Goal: Information Seeking & Learning: Learn about a topic

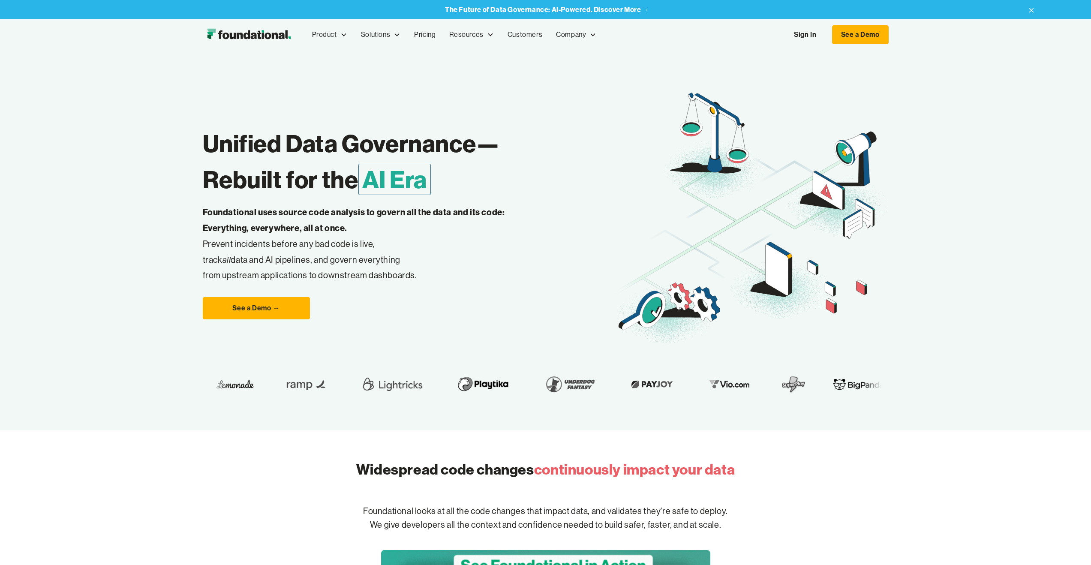
click at [793, 37] on link "Sign In" at bounding box center [804, 35] width 39 height 18
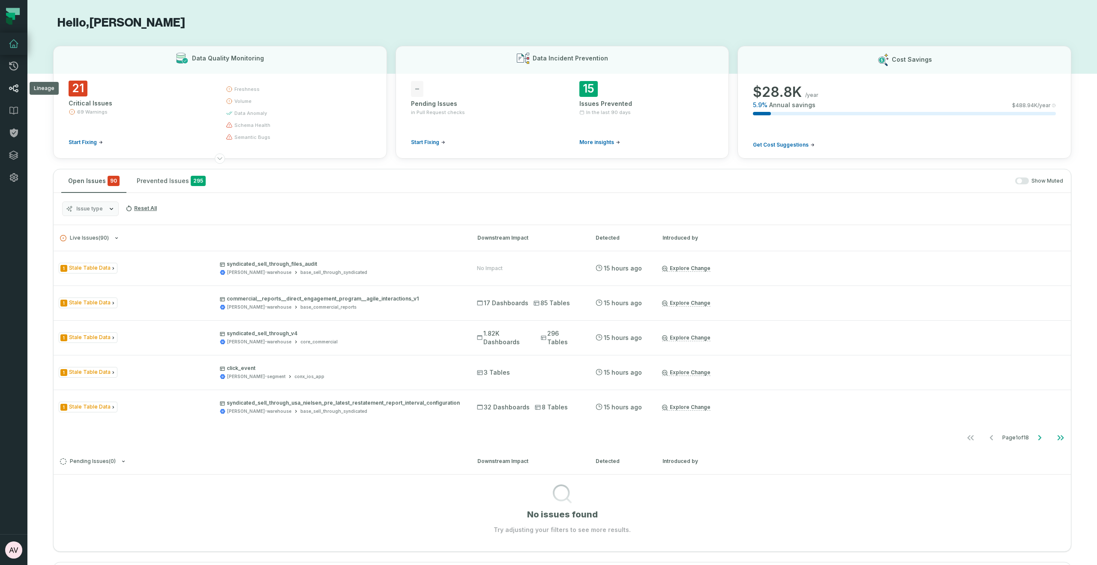
click at [16, 81] on link "Lineage" at bounding box center [13, 88] width 27 height 22
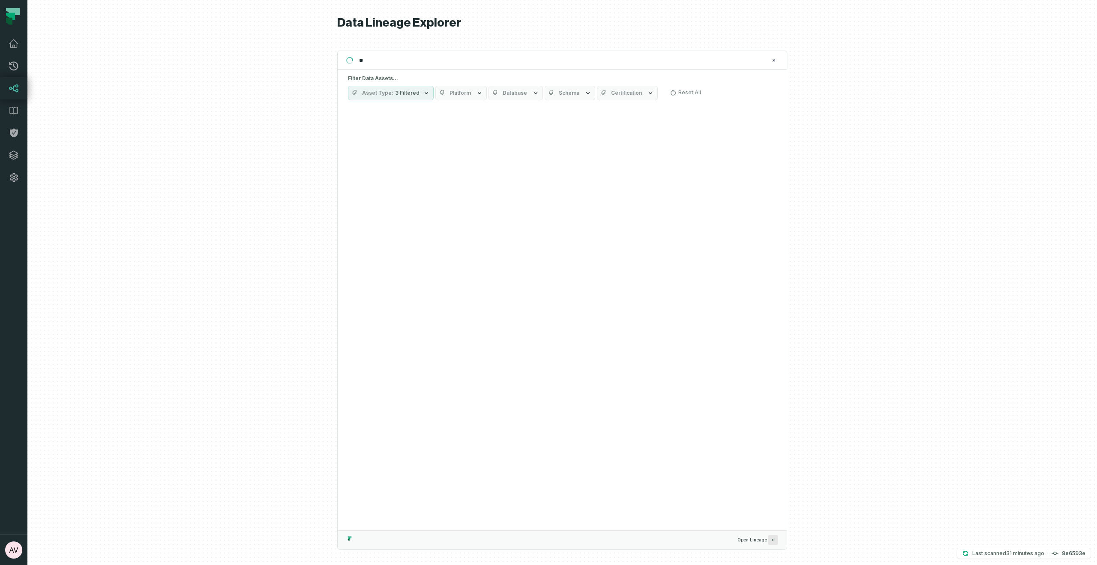
type input "*"
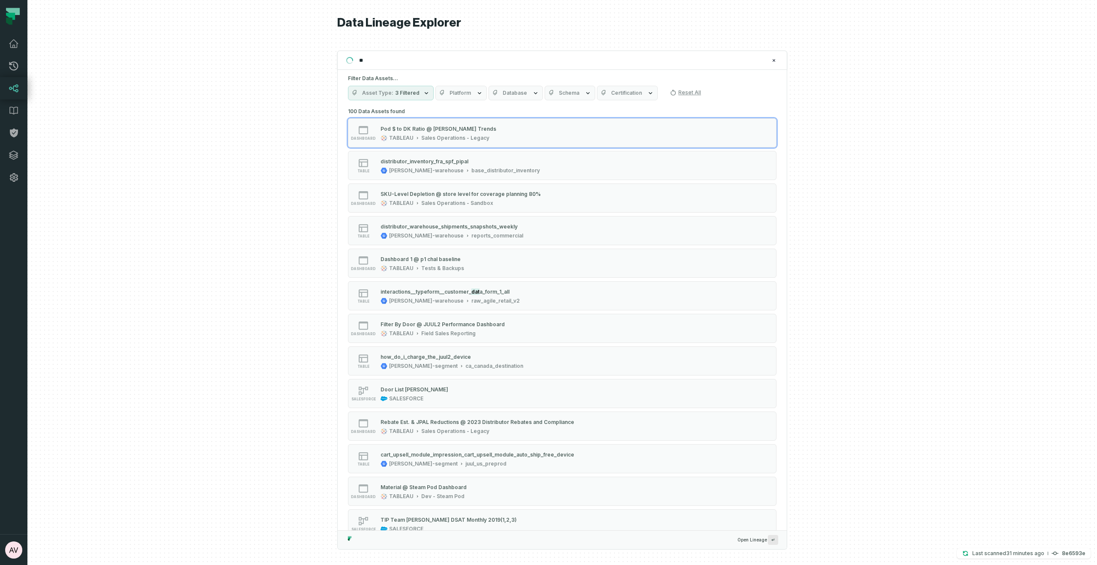
type input "*"
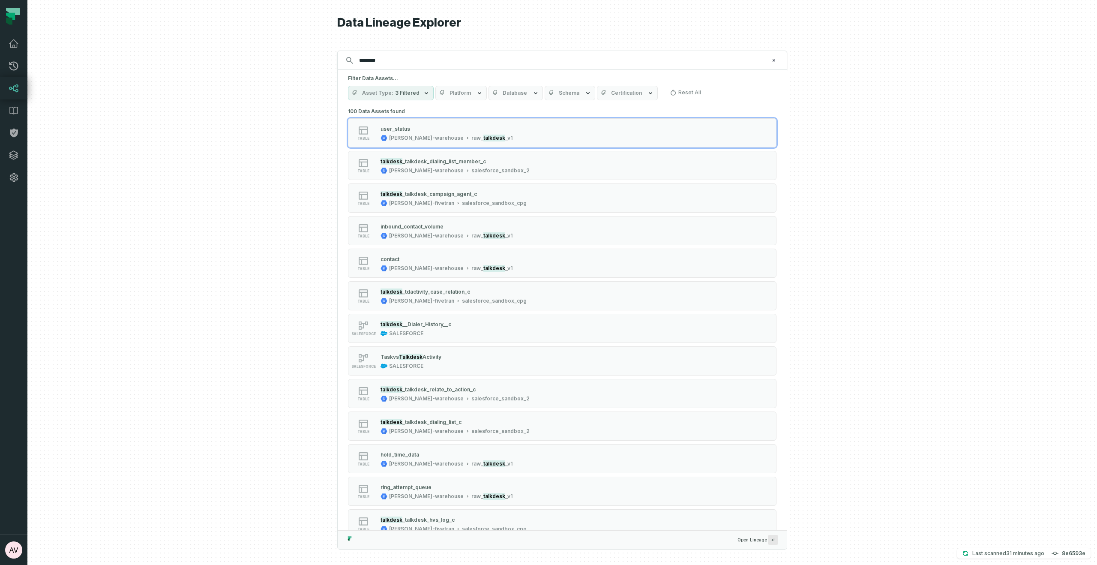
click at [392, 61] on input "********" at bounding box center [561, 61] width 415 height 14
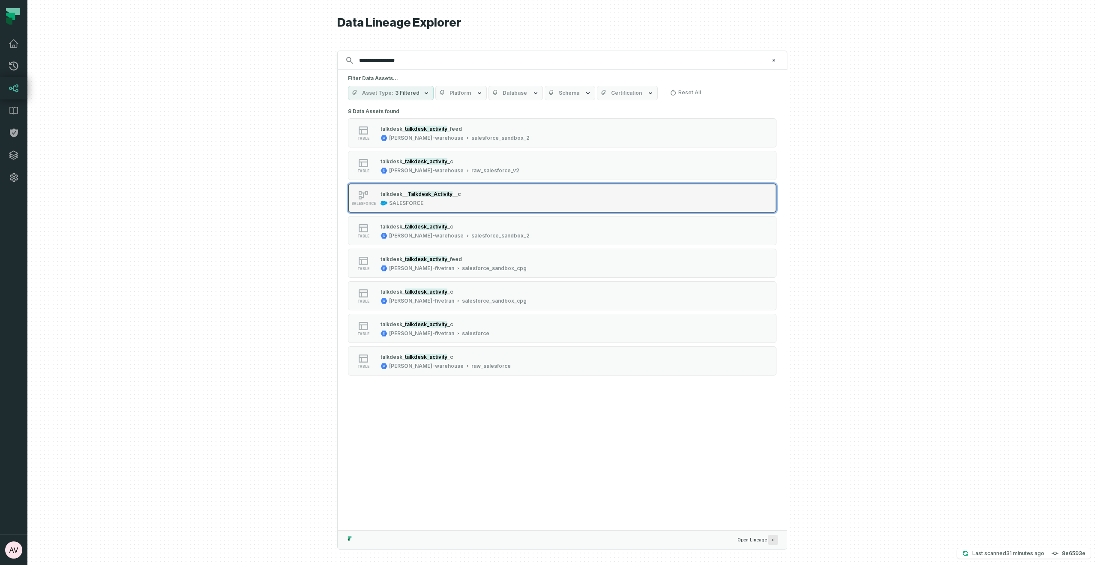
type input "**********"
click at [453, 195] on span "__c" at bounding box center [457, 194] width 8 height 6
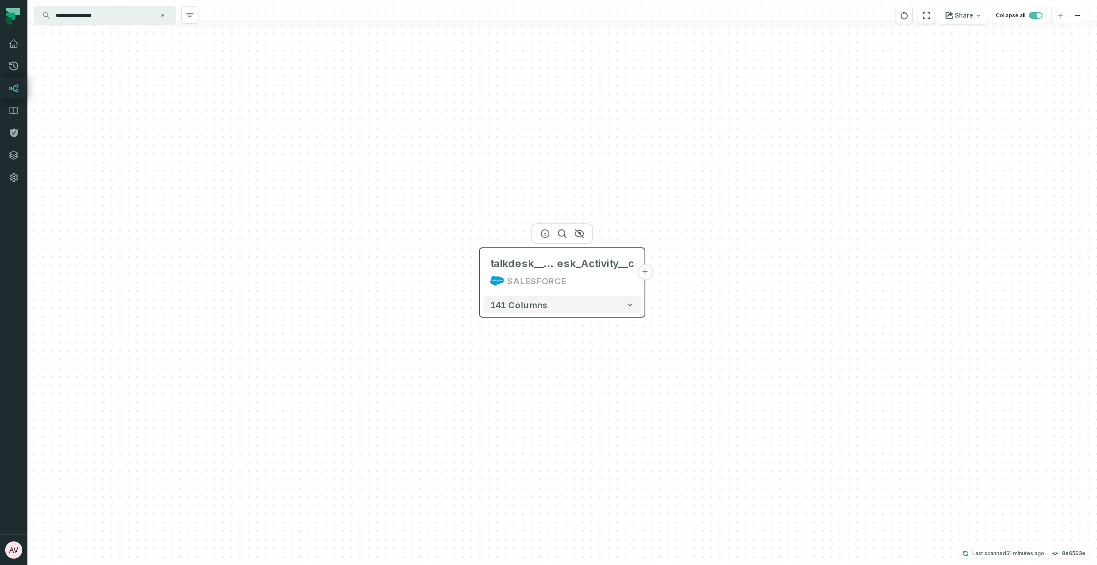
click at [572, 272] on div "talkdesk__Talkd esk_Activity__c SALESFORCE" at bounding box center [563, 272] width 158 height 41
click at [645, 280] on button "+" at bounding box center [644, 278] width 15 height 15
click at [644, 285] on button "+" at bounding box center [644, 279] width 15 height 15
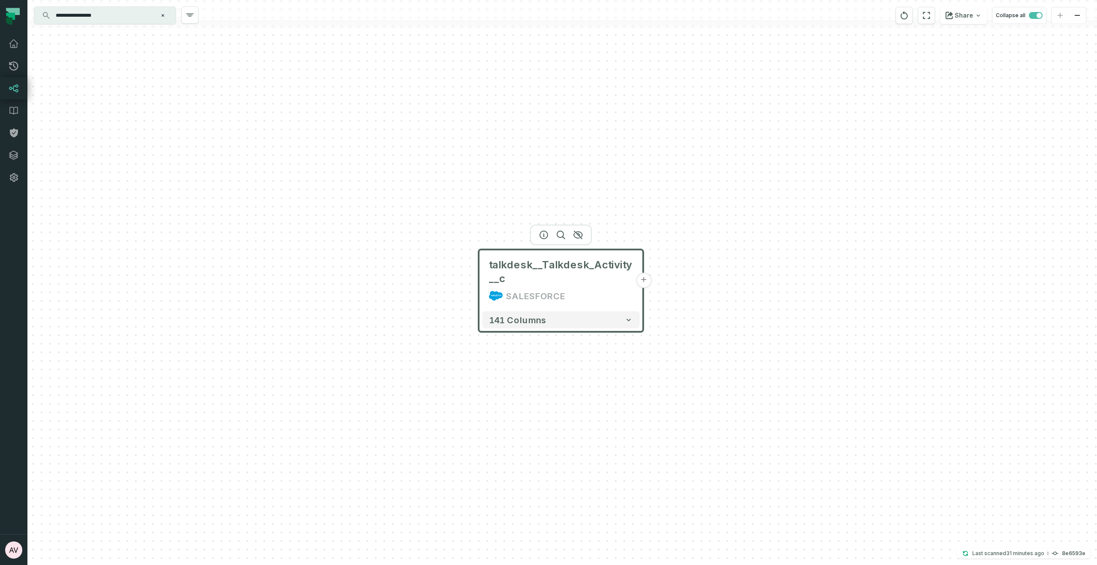
click at [643, 281] on button "+" at bounding box center [643, 280] width 15 height 15
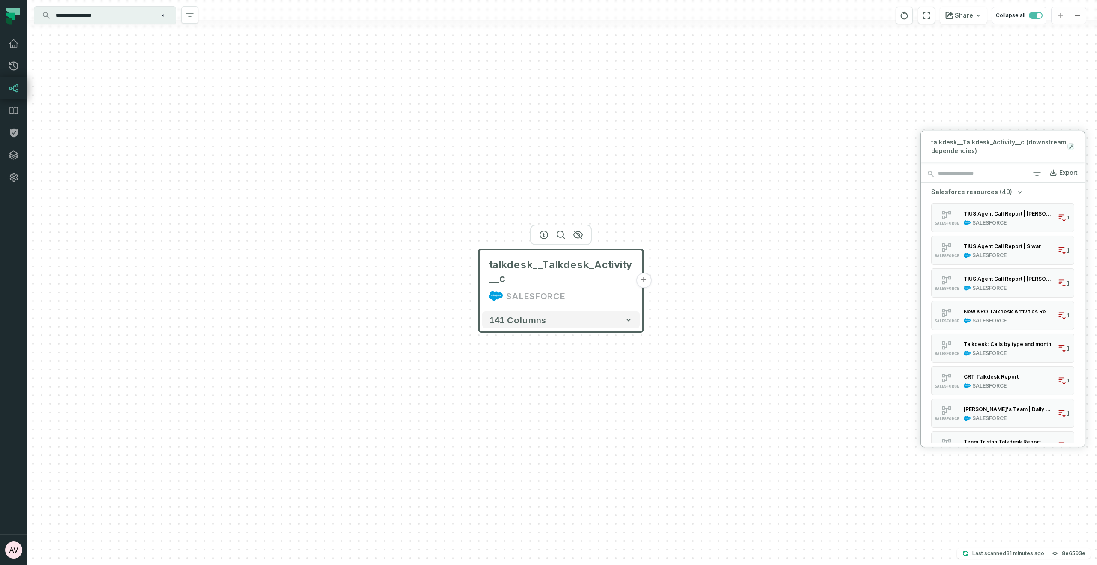
click at [1072, 147] on icon at bounding box center [1071, 146] width 6 height 7
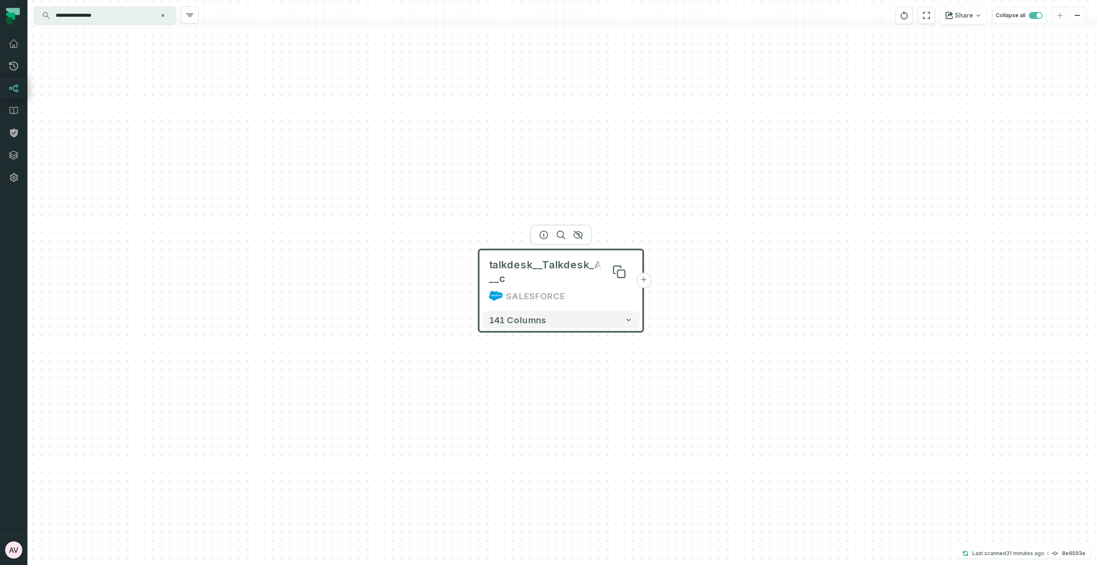
click at [551, 284] on span "talkdesk__Talkdesk_Activity__c" at bounding box center [561, 271] width 144 height 27
click at [574, 234] on icon "button" at bounding box center [578, 235] width 9 height 8
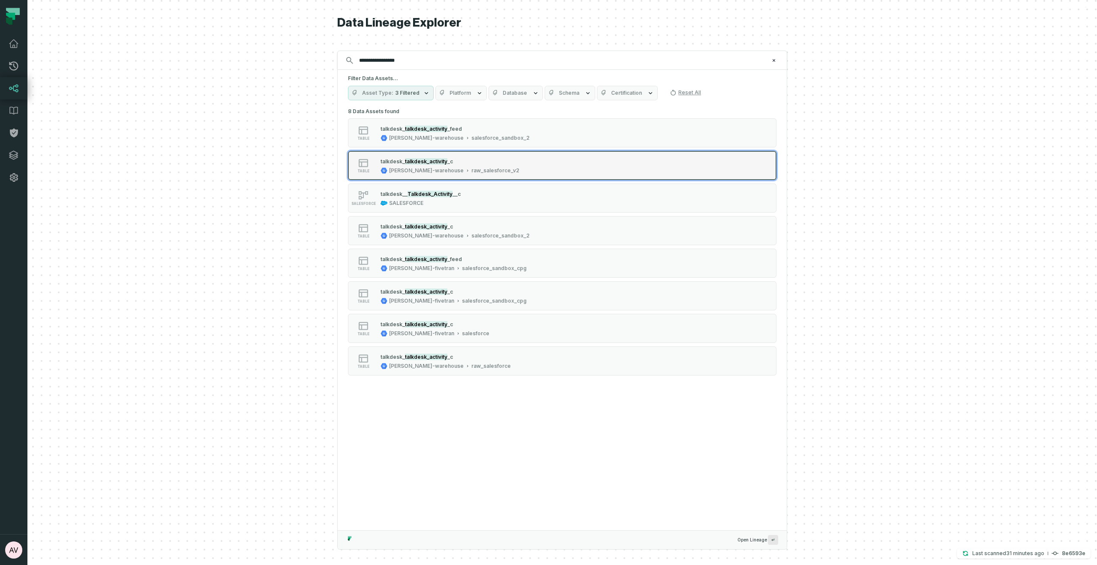
click at [433, 174] on div "juul-warehouse raw_salesforce_v2" at bounding box center [450, 170] width 139 height 7
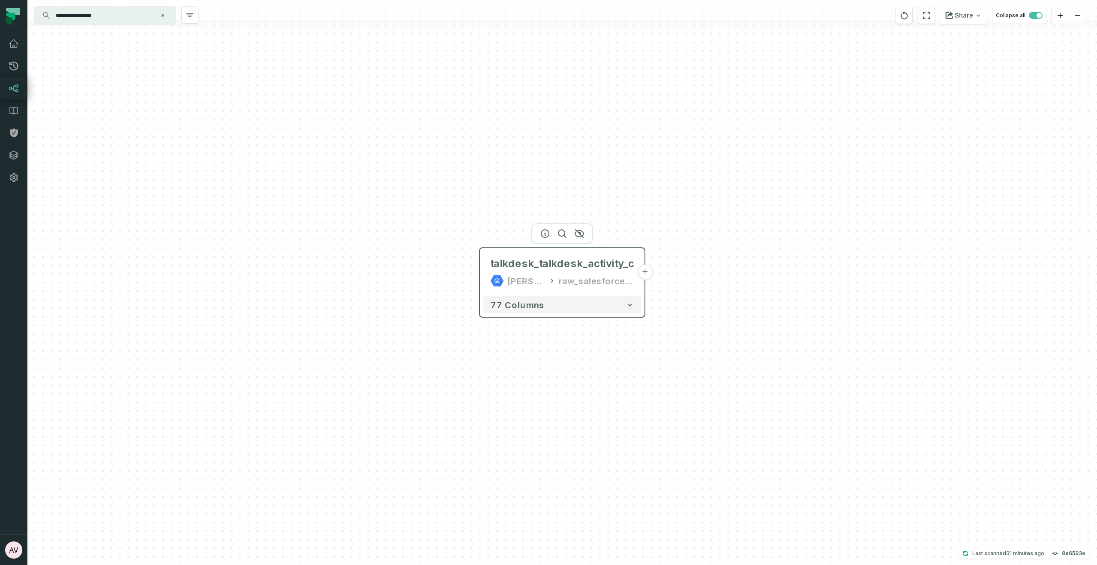
click at [640, 277] on button "+" at bounding box center [644, 271] width 15 height 15
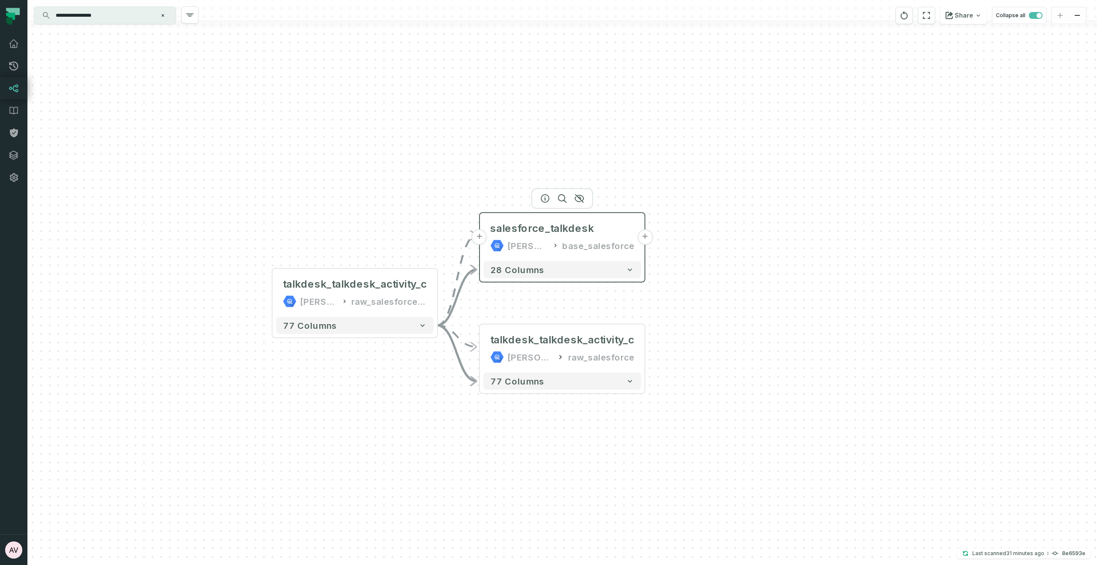
click at [644, 240] on button "+" at bounding box center [644, 236] width 15 height 15
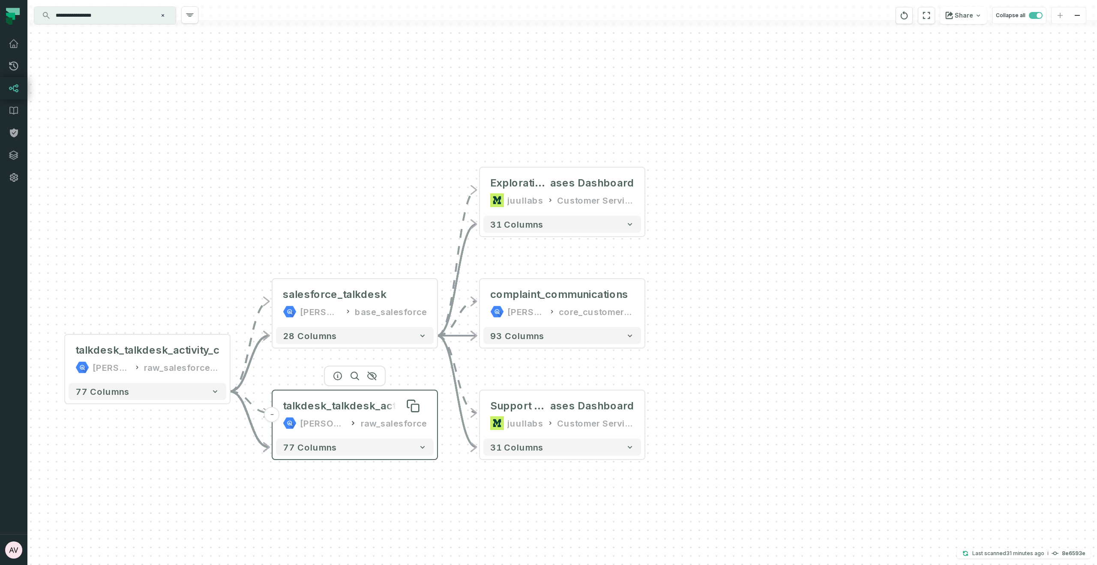
click at [349, 407] on div "talkdesk_talkdesk_activity_c" at bounding box center [355, 406] width 144 height 14
click at [375, 374] on icon "button" at bounding box center [372, 376] width 9 height 8
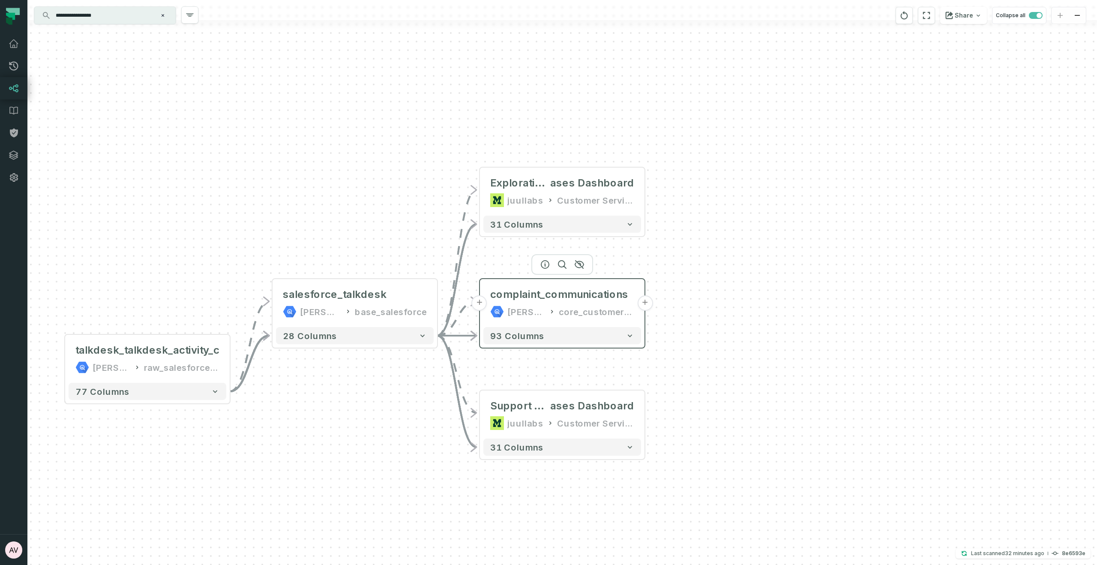
click at [648, 301] on button "+" at bounding box center [644, 302] width 15 height 15
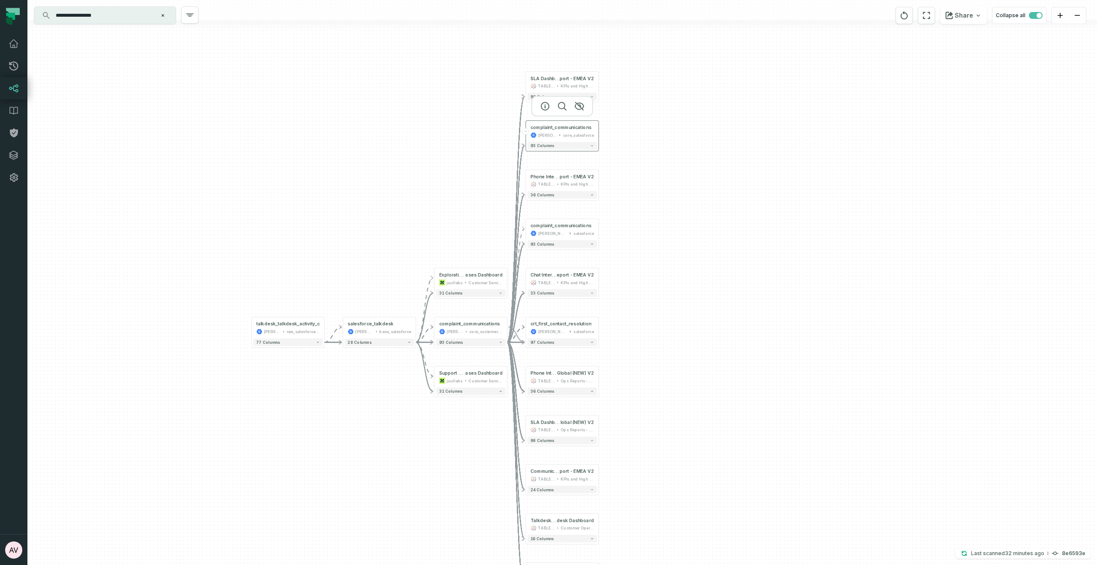
click at [552, 133] on div "[PERSON_NAME]-warehouse" at bounding box center [547, 135] width 18 height 6
click at [571, 128] on span "complaint_communications" at bounding box center [561, 128] width 61 height 6
click at [600, 133] on div "+ SLA Dashboard @ CS SLA Re port - EMEA V2 TABLEAU KPIs and High Level 90 colum…" at bounding box center [562, 282] width 1070 height 565
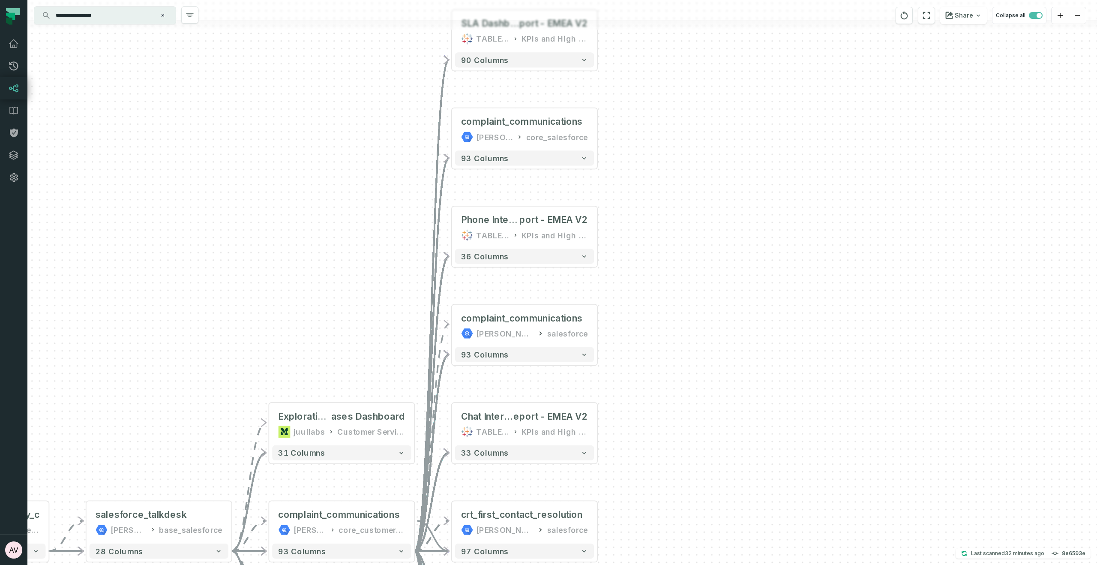
click at [543, 93] on div "+ SLA Dashboard @ CS SLA Re port - EMEA V2 TABLEAU KPIs and High Level 90 colum…" at bounding box center [562, 282] width 1070 height 565
click at [541, 93] on icon "button" at bounding box center [542, 94] width 10 height 10
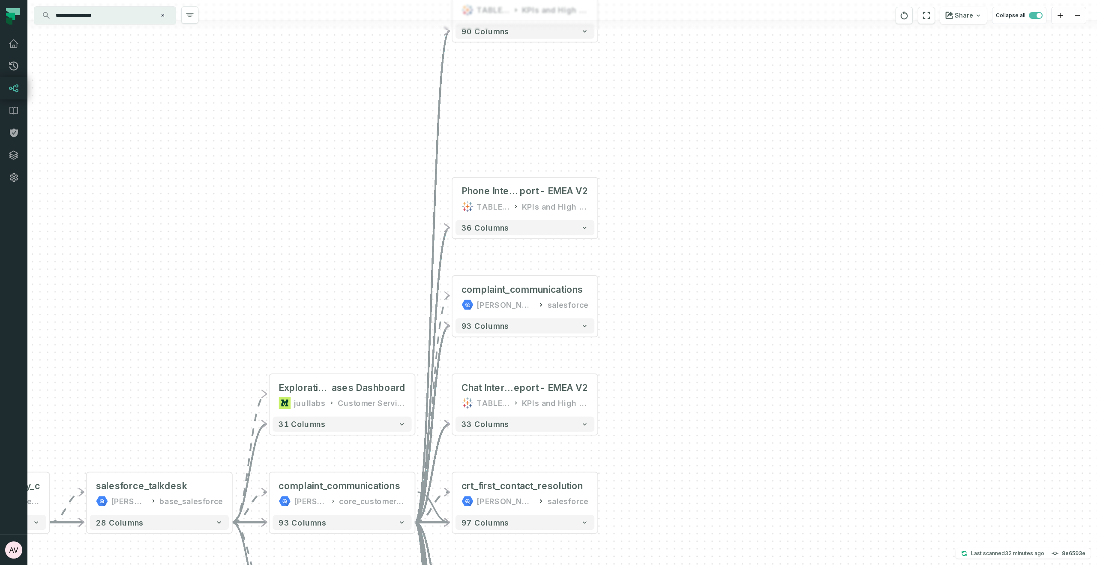
drag, startPoint x: 668, startPoint y: 346, endPoint x: 658, endPoint y: 177, distance: 168.8
click at [658, 177] on div "+ SLA Dashboard @ CS SLA Re port - EMEA V2 TABLEAU KPIs and High Level 90 colum…" at bounding box center [562, 282] width 1070 height 565
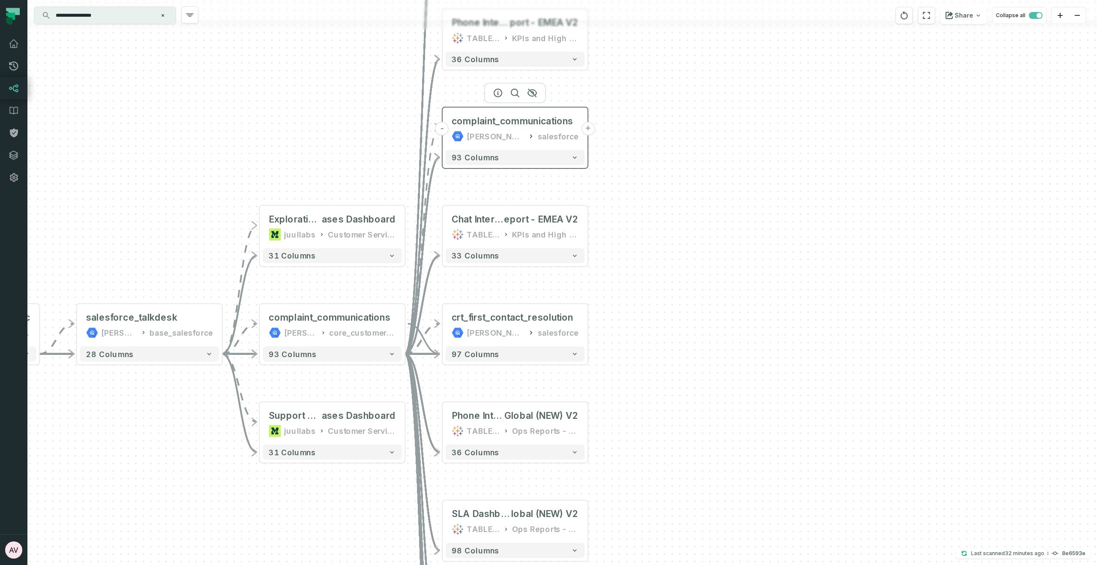
click at [592, 129] on button "+" at bounding box center [588, 129] width 14 height 14
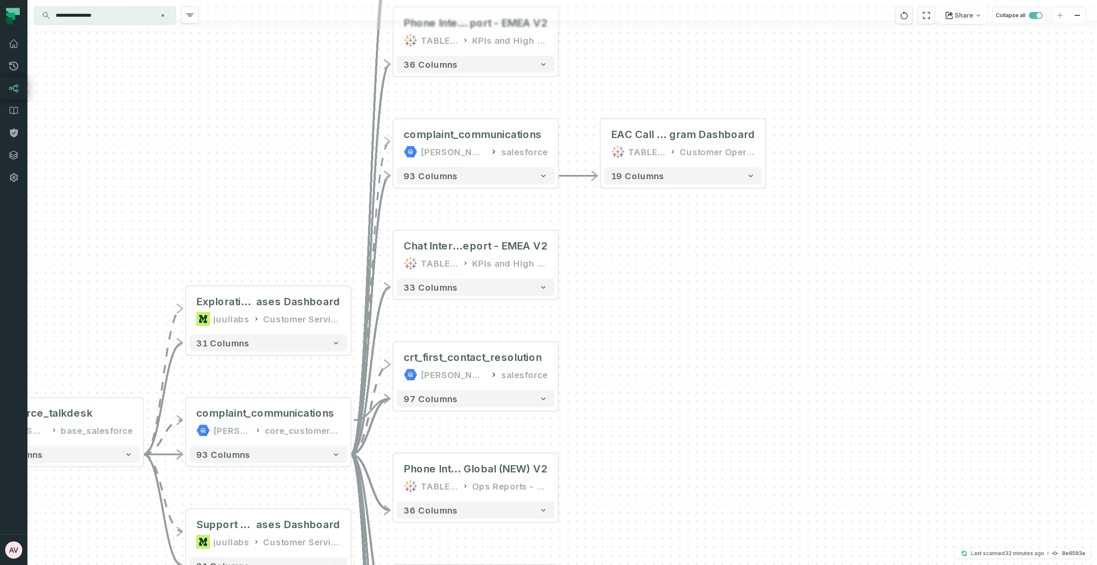
drag, startPoint x: 603, startPoint y: 256, endPoint x: 630, endPoint y: 223, distance: 42.0
click at [630, 223] on div "+ EAC Call Center Program @ Ad Hoc - EAC Call Center Pro gram Dashboard TABLEAU…" at bounding box center [562, 282] width 1070 height 565
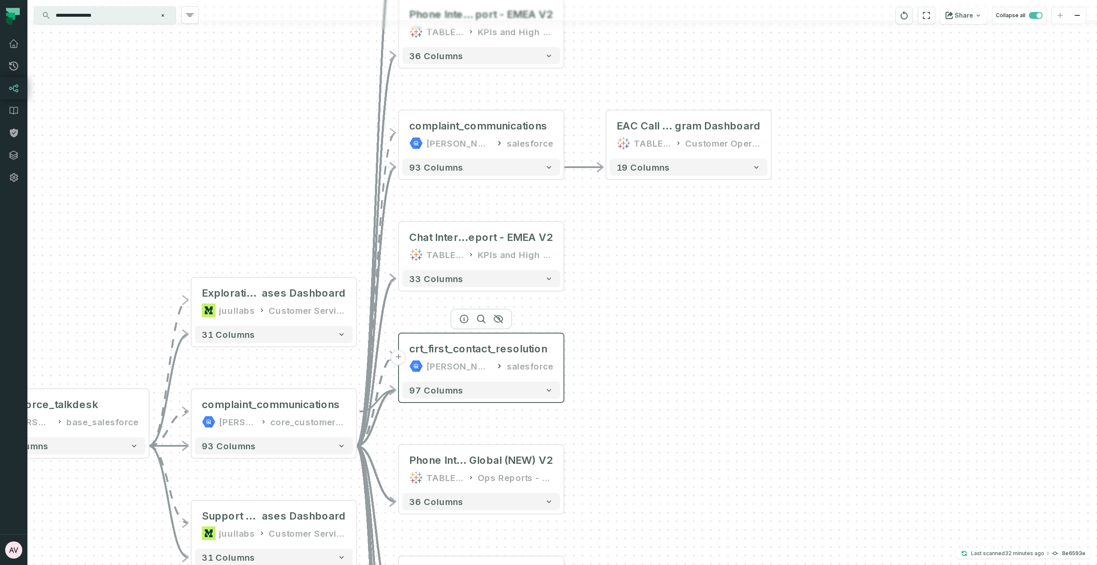
click at [526, 362] on div "salesforce" at bounding box center [530, 366] width 46 height 14
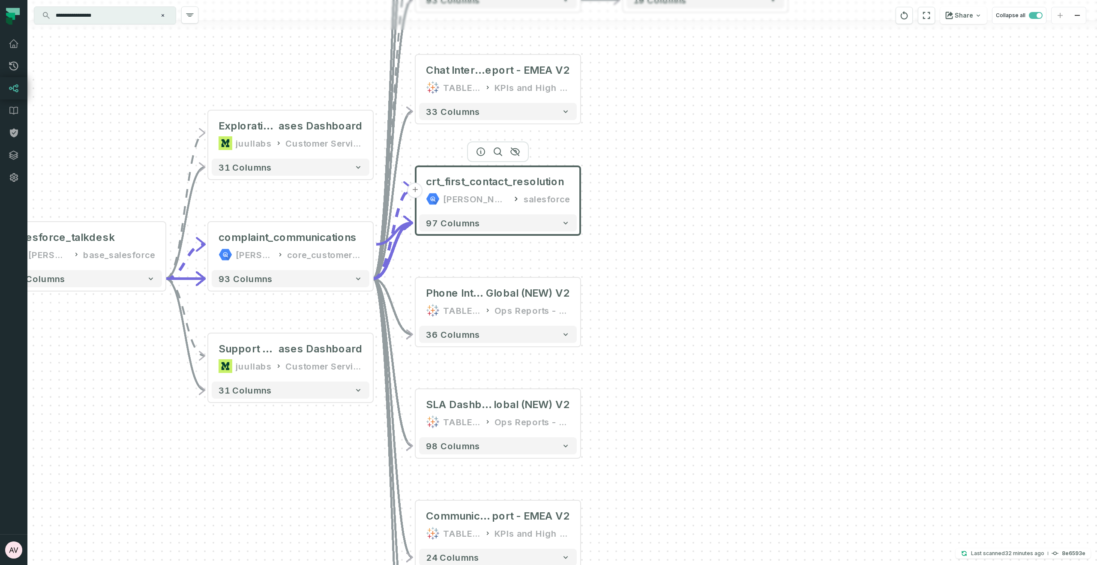
click at [707, 232] on div "+ EAC Call Center Program @ Ad Hoc - EAC Call Center Pro gram Dashboard TABLEAU…" at bounding box center [562, 282] width 1070 height 565
click at [516, 152] on icon "button" at bounding box center [515, 152] width 9 height 8
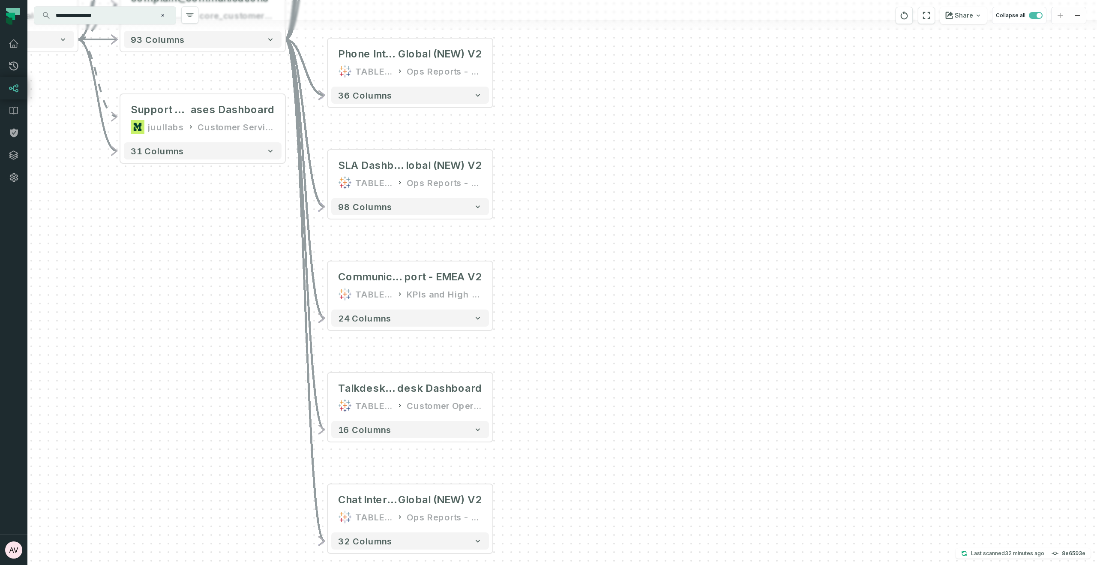
drag, startPoint x: 684, startPoint y: 384, endPoint x: 524, endPoint y: 417, distance: 162.9
click at [608, 172] on div "+ EAC Call Center Program @ Ad Hoc - EAC Call Center Pro gram Dashboard TABLEAU…" at bounding box center [562, 282] width 1070 height 565
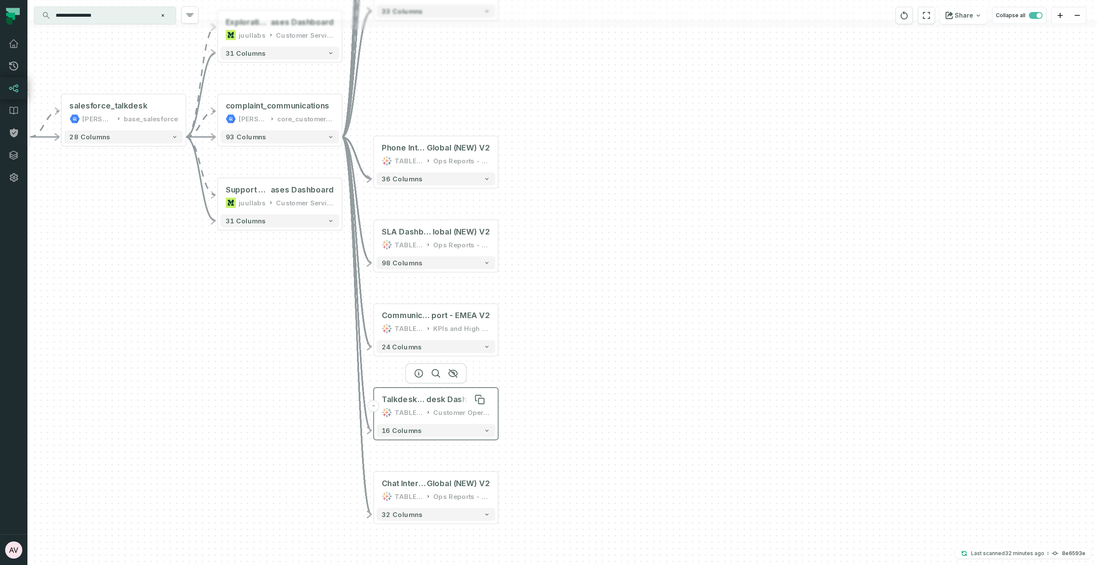
click at [422, 400] on span "Talkdesk Dashboard @ Ops Reports - NOAM - Ops Reports - Talk" at bounding box center [404, 399] width 45 height 10
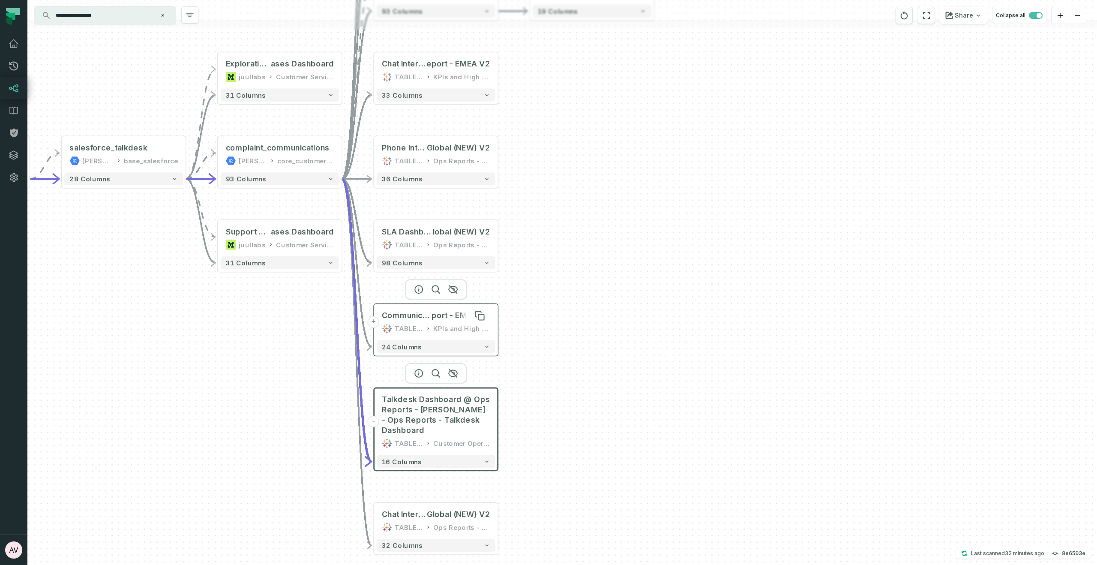
click at [427, 319] on span "Communication Volume @ CS SLA Re" at bounding box center [407, 315] width 50 height 10
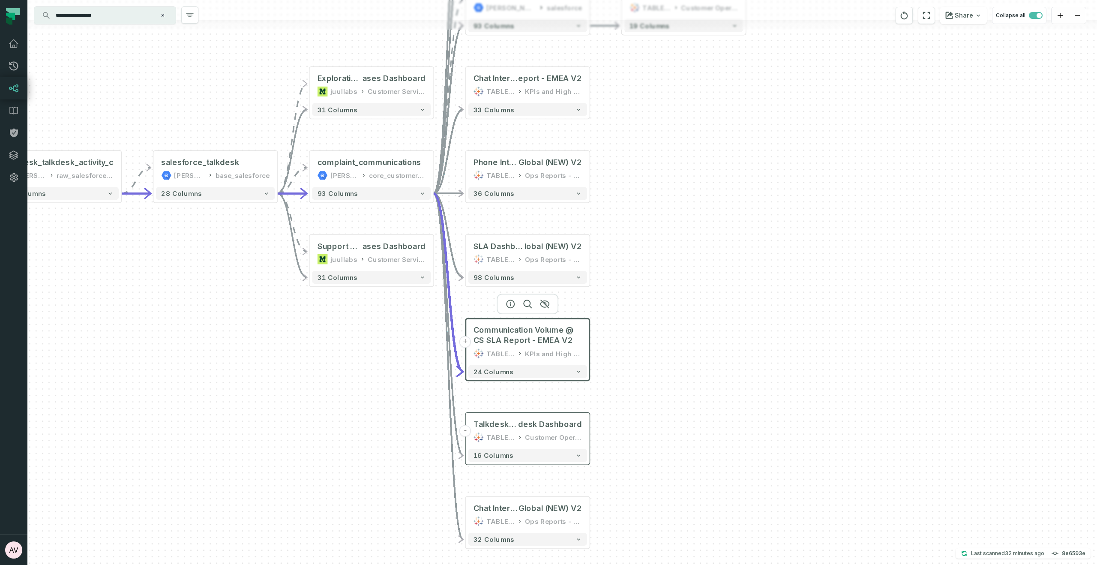
drag, startPoint x: 572, startPoint y: 336, endPoint x: 614, endPoint y: 341, distance: 42.8
click at [614, 341] on div "+ EAC Call Center Program @ Ad Hoc - EAC Call Center Pro gram Dashboard TABLEAU…" at bounding box center [562, 282] width 1070 height 565
click at [502, 252] on div "SLA Dashboard @ CS SLA Report - G lobal (NEW) V2 TABLEAU Ops Reports - Global" at bounding box center [528, 252] width 119 height 31
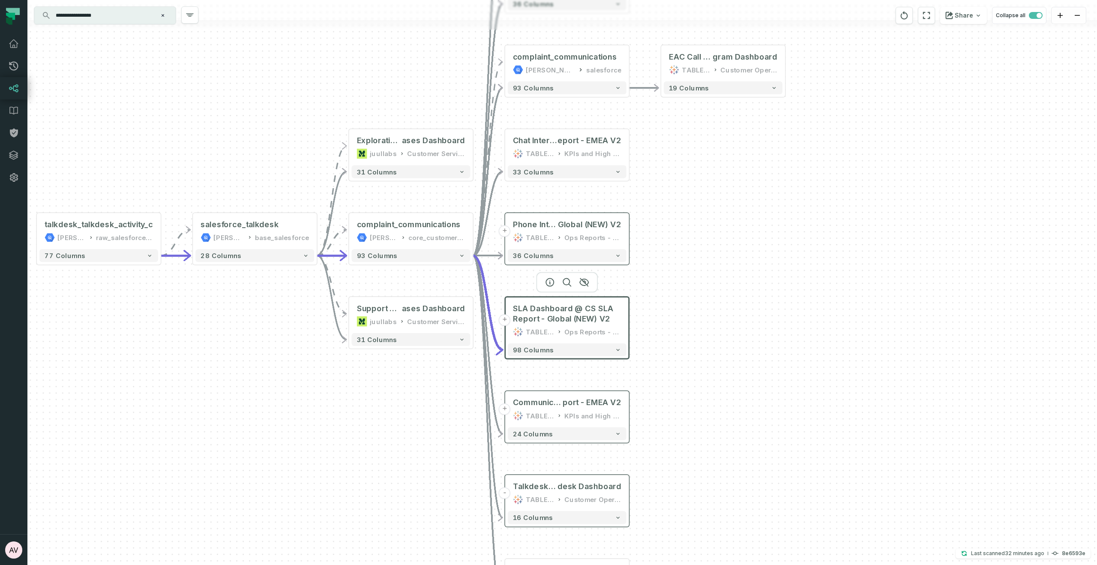
drag, startPoint x: 612, startPoint y: 224, endPoint x: 560, endPoint y: 248, distance: 57.3
click at [661, 296] on div "+ EAC Call Center Program @ Ad Hoc - EAC Call Center Pro gram Dashboard TABLEAU…" at bounding box center [562, 282] width 1070 height 565
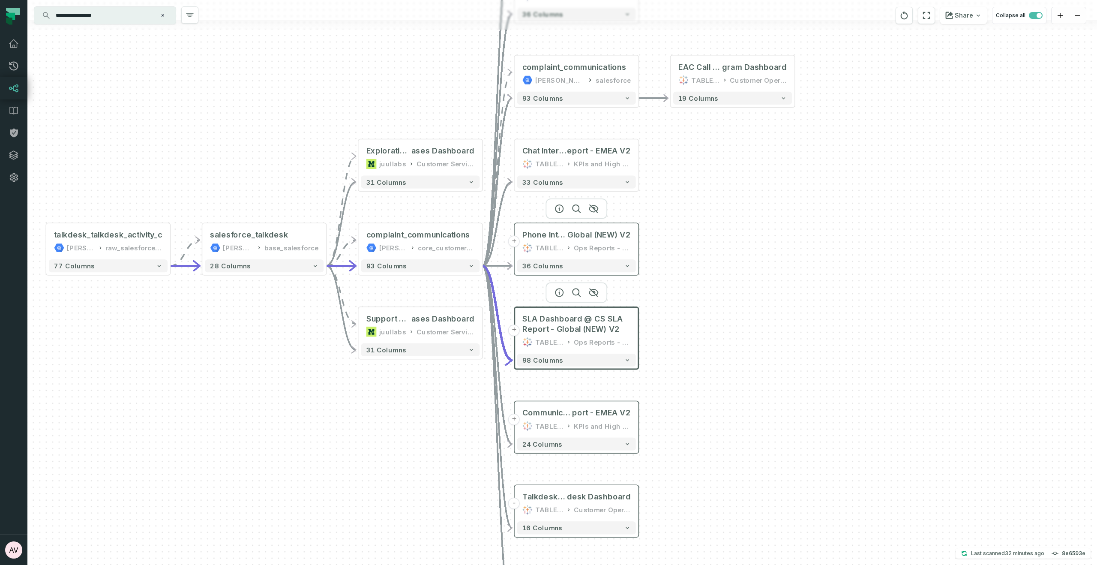
click at [558, 246] on div "TABLEAU" at bounding box center [549, 248] width 28 height 10
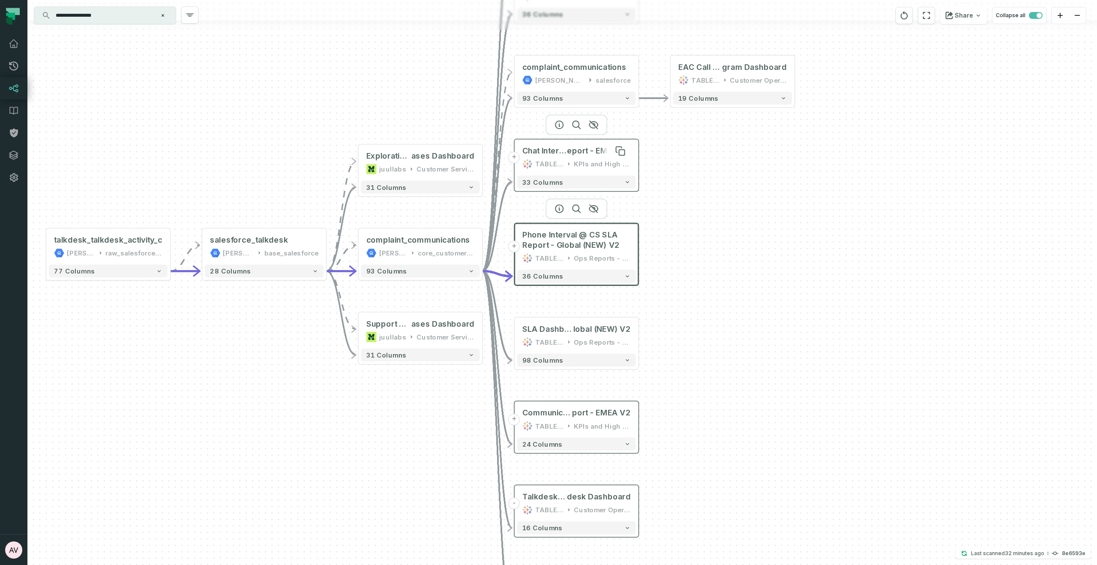
click at [553, 150] on span "Chat Interval @ CS SLA R" at bounding box center [545, 151] width 45 height 10
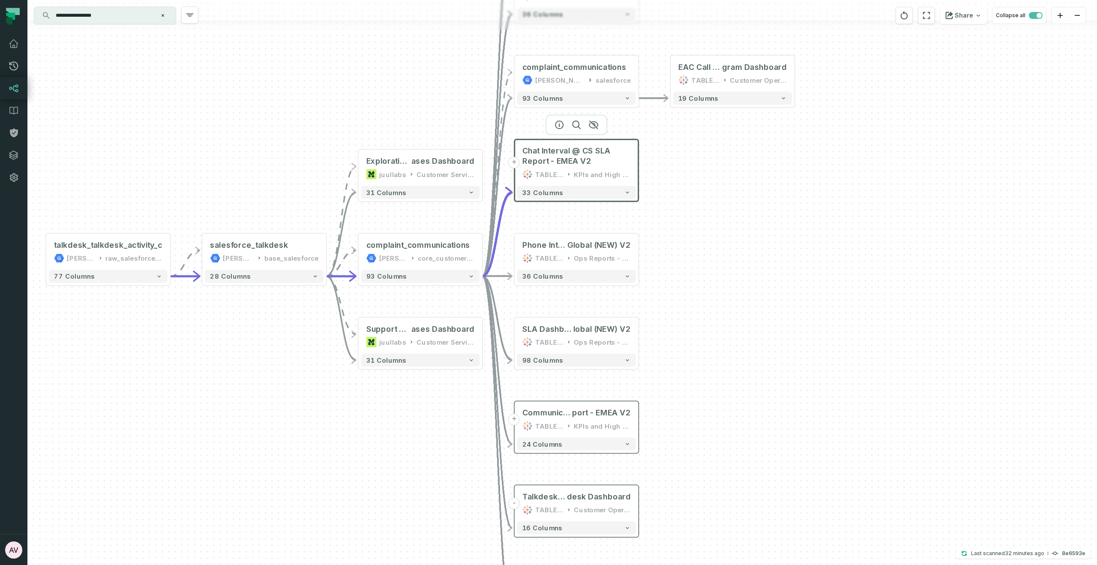
click at [609, 177] on div "KPIs and High Level" at bounding box center [602, 174] width 57 height 10
click at [580, 247] on span "Global (NEW) V2" at bounding box center [599, 245] width 63 height 10
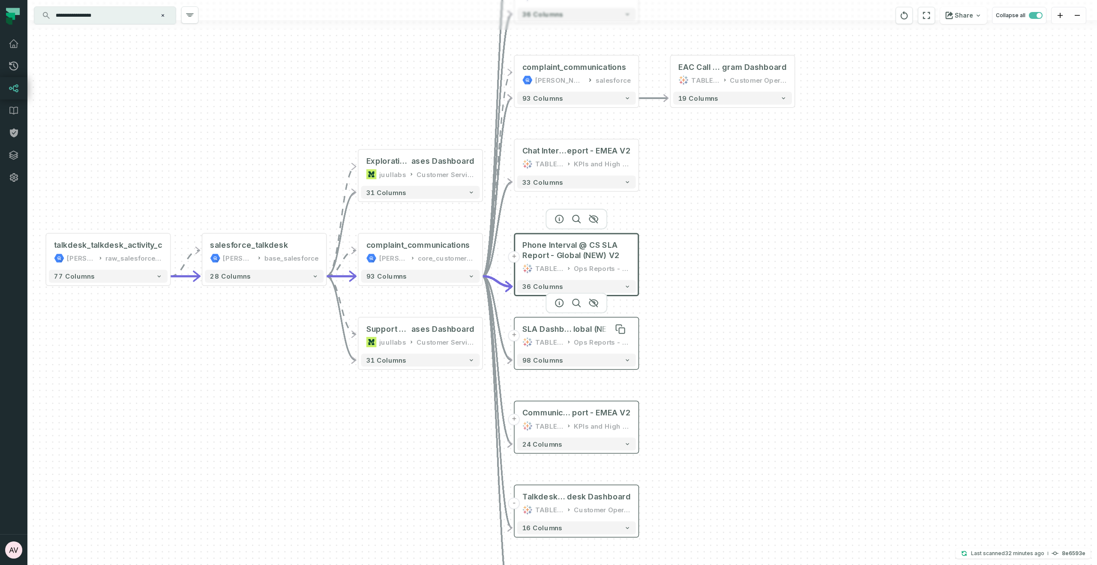
click at [595, 332] on span "lobal (NEW) V2" at bounding box center [602, 329] width 57 height 10
click at [550, 242] on span "Phone Interval @ CS SLA Report - Global (NEW) V2" at bounding box center [577, 250] width 108 height 21
click at [558, 334] on div "SLA Dashboard @ CS SLA Report - G lobal (NEW) V2 TABLEAU Ops Reports - Global" at bounding box center [576, 335] width 119 height 31
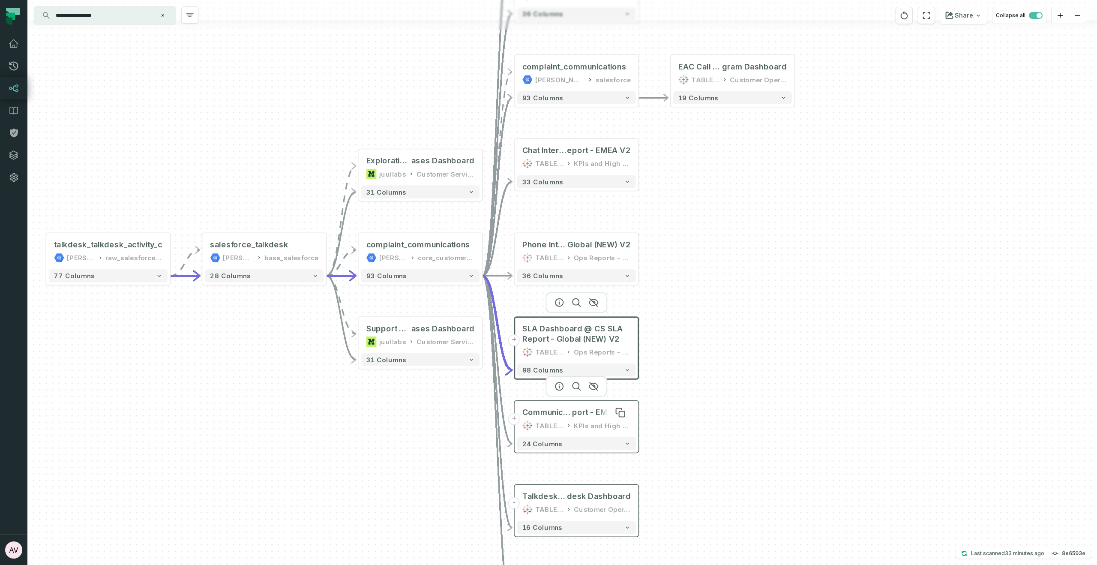
click at [559, 415] on span "Communication Volume @ CS SLA Re" at bounding box center [548, 412] width 50 height 10
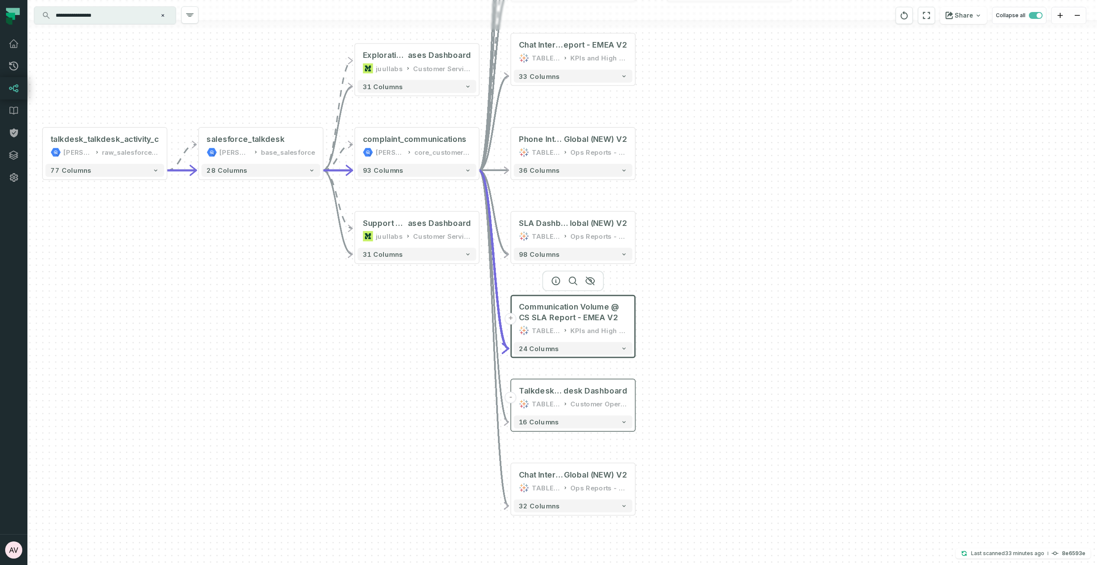
drag, startPoint x: 724, startPoint y: 437, endPoint x: 718, endPoint y: 358, distance: 79.5
click at [718, 358] on div "+ EAC Call Center Program @ Ad Hoc - EAC Call Center Pro gram Dashboard TABLEAU…" at bounding box center [562, 282] width 1070 height 565
click at [564, 392] on span "Talkdesk Dashboard @ Ops Reports - NOAM - Ops Reports - Talk" at bounding box center [541, 391] width 45 height 10
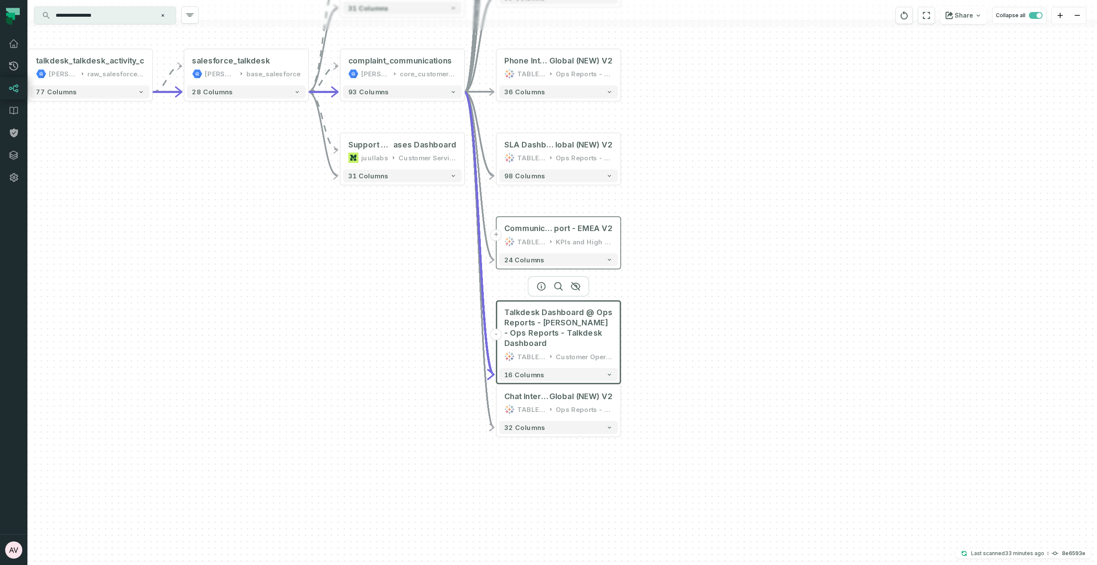
drag, startPoint x: 719, startPoint y: 403, endPoint x: 708, endPoint y: 353, distance: 50.6
click at [708, 353] on div "+ EAC Call Center Program @ Ad Hoc - EAC Call Center Pro gram Dashboard TABLEAU…" at bounding box center [562, 282] width 1070 height 565
click at [552, 404] on div "TABLEAU Ops Reports - Global" at bounding box center [559, 409] width 108 height 10
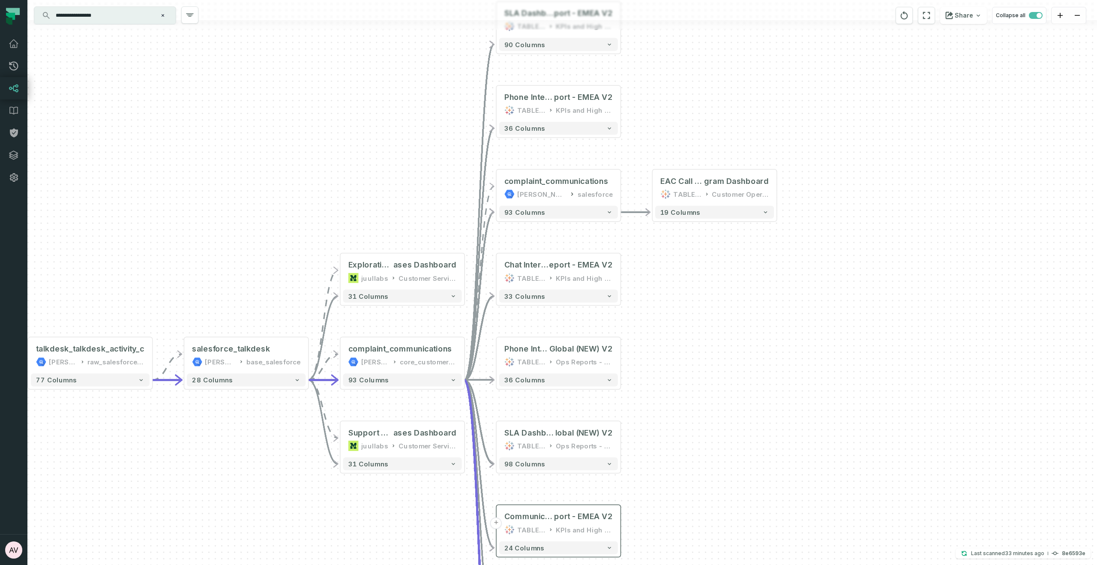
drag, startPoint x: 660, startPoint y: 101, endPoint x: 660, endPoint y: 372, distance: 270.9
click at [660, 389] on div "+ EAC Call Center Program @ Ad Hoc - EAC Call Center Pro gram Dashboard TABLEAU…" at bounding box center [562, 282] width 1070 height 565
click at [559, 108] on div "KPIs and High Level" at bounding box center [584, 110] width 57 height 10
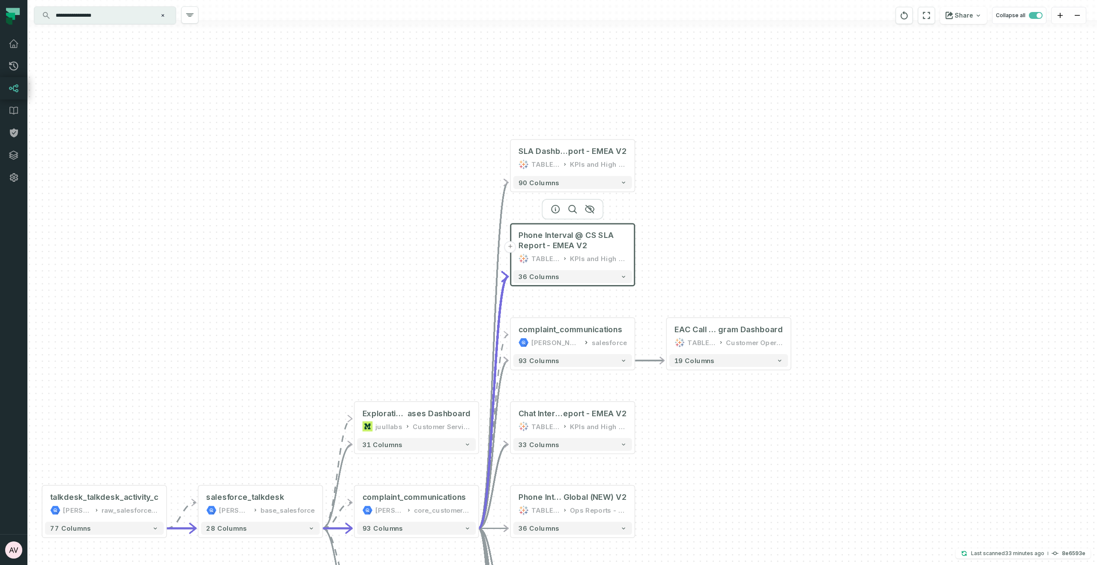
drag, startPoint x: 672, startPoint y: 90, endPoint x: 674, endPoint y: 250, distance: 160.3
click at [686, 228] on div "+ EAC Call Center Program @ Ad Hoc - EAC Call Center Pro gram Dashboard TABLEAU…" at bounding box center [562, 282] width 1070 height 565
click at [600, 156] on span "port - EMEA V2" at bounding box center [597, 152] width 59 height 10
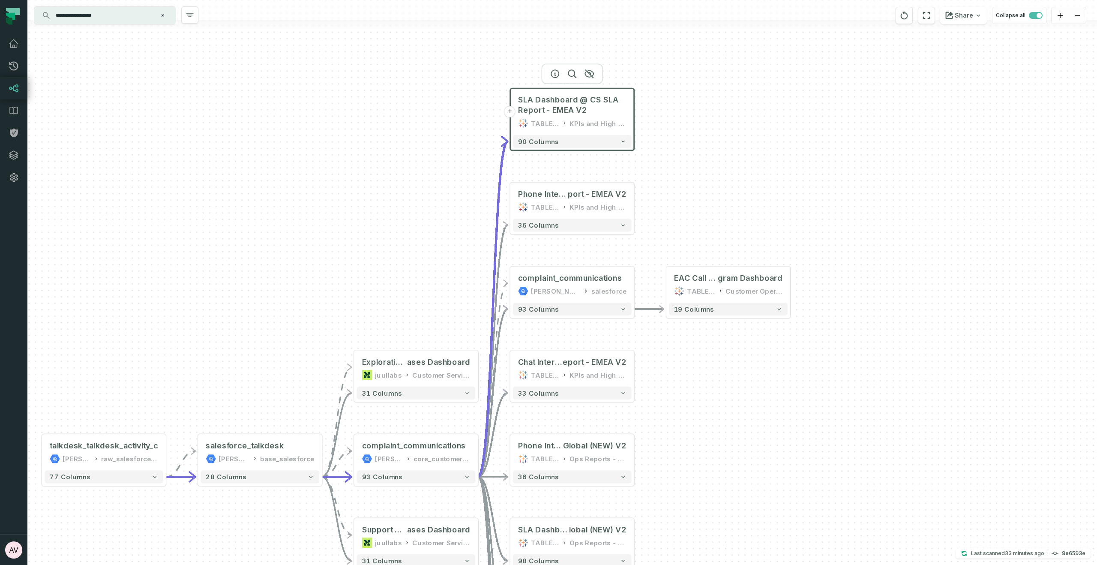
drag, startPoint x: 688, startPoint y: 193, endPoint x: 681, endPoint y: 78, distance: 115.5
click at [681, 78] on div "+ EAC Call Center Program @ Ad Hoc - EAC Call Center Pro gram Dashboard TABLEAU…" at bounding box center [562, 282] width 1070 height 565
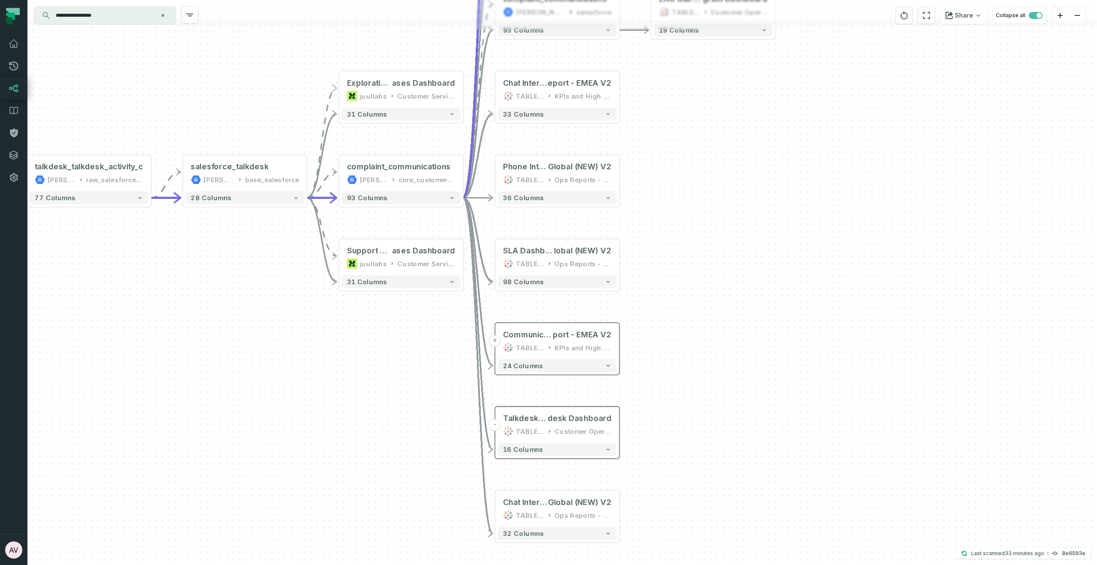
drag, startPoint x: 682, startPoint y: 374, endPoint x: 674, endPoint y: 210, distance: 164.0
click at [674, 210] on div "+ EAC Call Center Program @ Ad Hoc - EAC Call Center Pro gram Dashboard TABLEAU…" at bounding box center [562, 282] width 1070 height 565
click at [674, 122] on div "+ EAC Call Center Program @ Ad Hoc - EAC Call Center Pro gram Dashboard TABLEAU…" at bounding box center [562, 282] width 1070 height 565
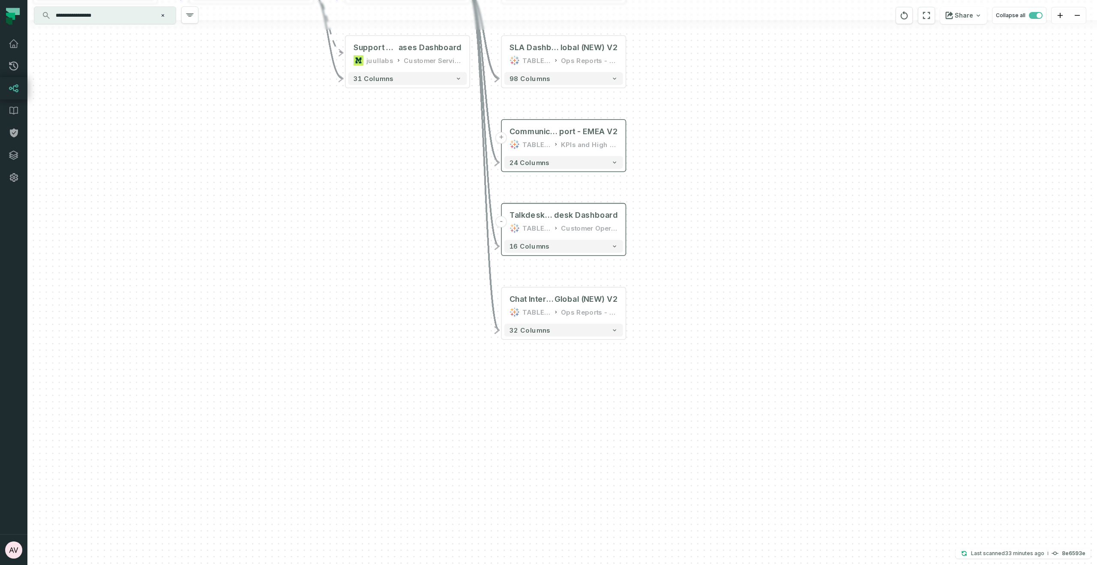
drag, startPoint x: 706, startPoint y: 253, endPoint x: 696, endPoint y: 180, distance: 74.3
click at [696, 180] on div "+ EAC Call Center Program @ Ad Hoc - EAC Call Center Pro gram Dashboard TABLEAU…" at bounding box center [562, 282] width 1070 height 565
click at [580, 221] on div "Talkdesk Dashboard @ Ops Reports - NOAM - Ops Reports - Talk desk Dashboard TAB…" at bounding box center [564, 221] width 119 height 31
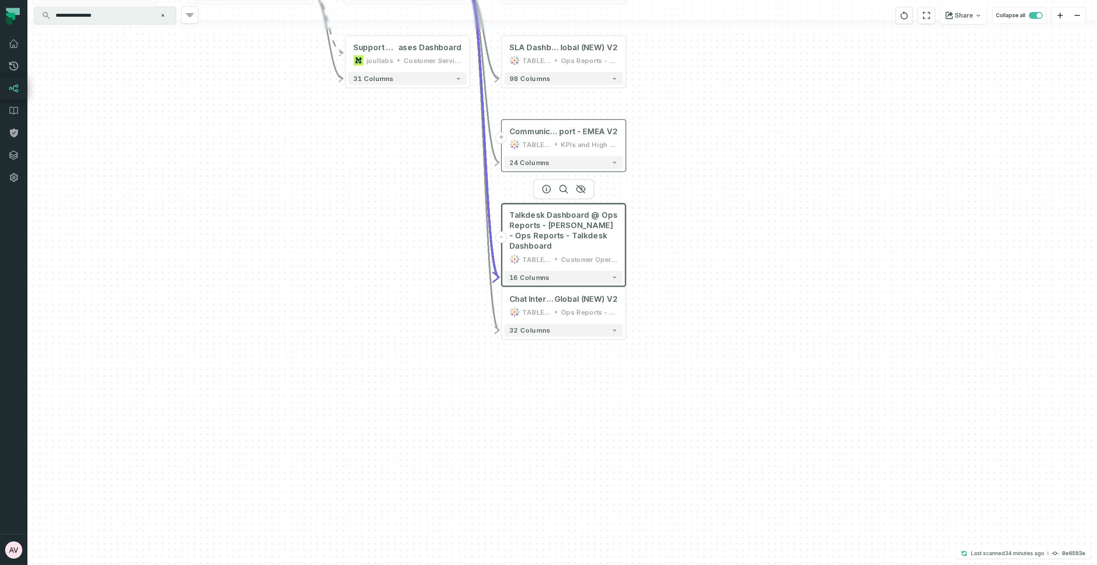
click at [571, 266] on div "Talkdesk Dashboard @ Ops Reports - NOAM - Ops Reports - Talkdesk Dashboard TABL…" at bounding box center [564, 237] width 119 height 62
click at [582, 262] on div "Customer Operations Sandbox" at bounding box center [589, 259] width 57 height 10
click at [546, 189] on icon "button" at bounding box center [546, 188] width 10 height 10
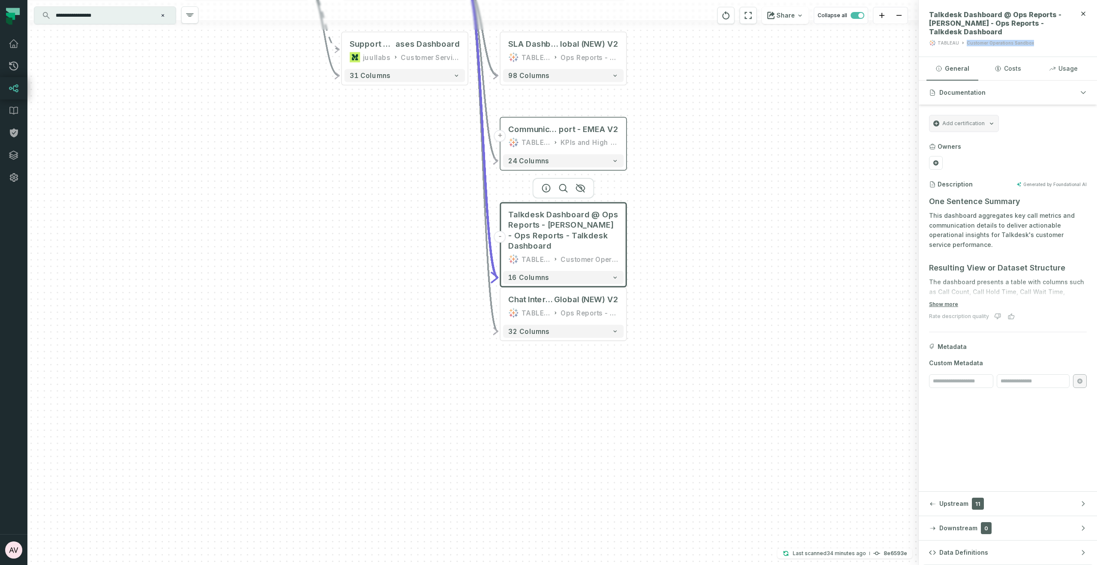
drag, startPoint x: 1044, startPoint y: 42, endPoint x: 963, endPoint y: 42, distance: 81.0
click at [963, 42] on div "TABLEAU Customer Operations Sandbox" at bounding box center [998, 42] width 139 height 7
drag, startPoint x: 1010, startPoint y: 15, endPoint x: 953, endPoint y: 26, distance: 58.2
click at [953, 26] on span "Talkdesk Dashboard @ Ops Reports - NOAM - Ops Reports - Talkdesk Dashboard" at bounding box center [998, 23] width 139 height 26
click at [1083, 15] on icon "button" at bounding box center [1083, 13] width 7 height 7
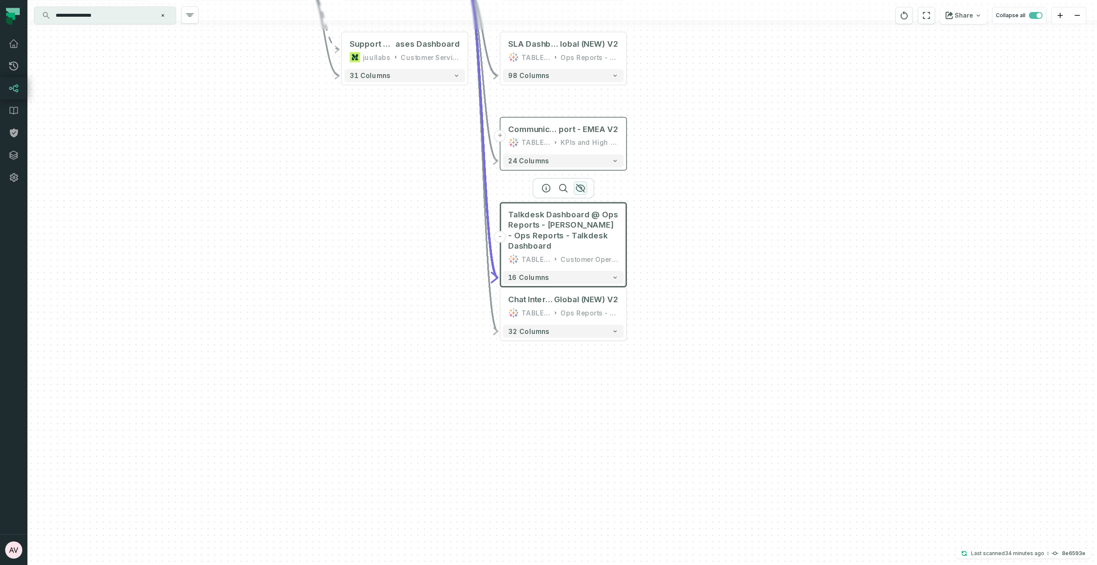
click at [583, 190] on icon "button" at bounding box center [581, 188] width 9 height 8
click at [578, 189] on icon "button" at bounding box center [580, 188] width 10 height 10
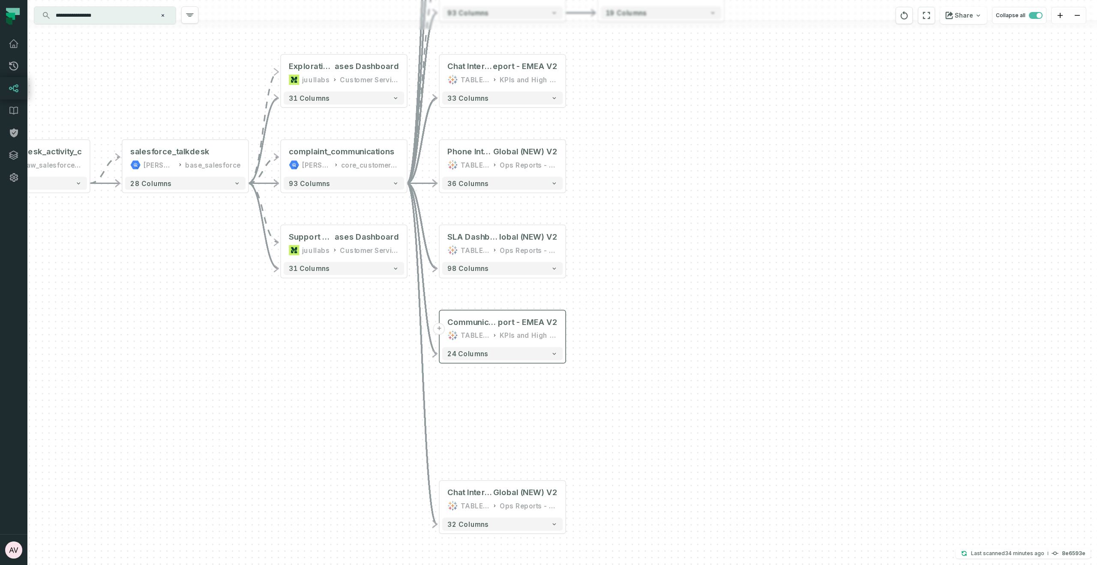
drag, startPoint x: 748, startPoint y: 199, endPoint x: 688, endPoint y: 392, distance: 202.2
click at [688, 392] on div "+ EAC Call Center Program @ Ad Hoc - EAC Call Center Pro gram Dashboard TABLEAU…" at bounding box center [562, 282] width 1070 height 565
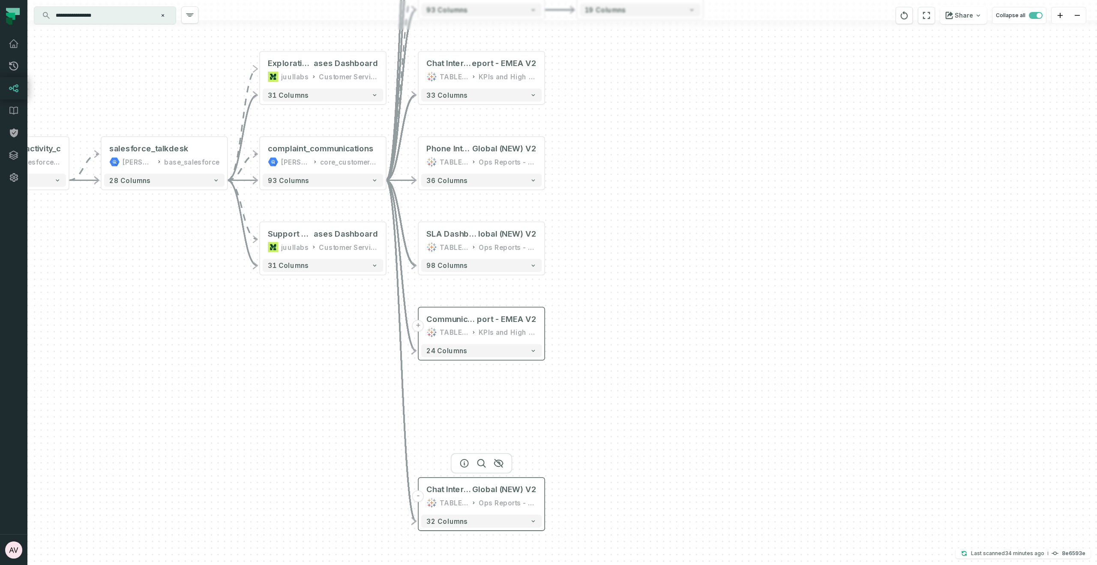
drag, startPoint x: 485, startPoint y: 500, endPoint x: 463, endPoint y: 498, distance: 22.0
click at [463, 498] on div "Chat Interval @ CS SLA Report - Global (NEW) V2 TABLEAU Ops Reports - Global" at bounding box center [481, 496] width 120 height 31
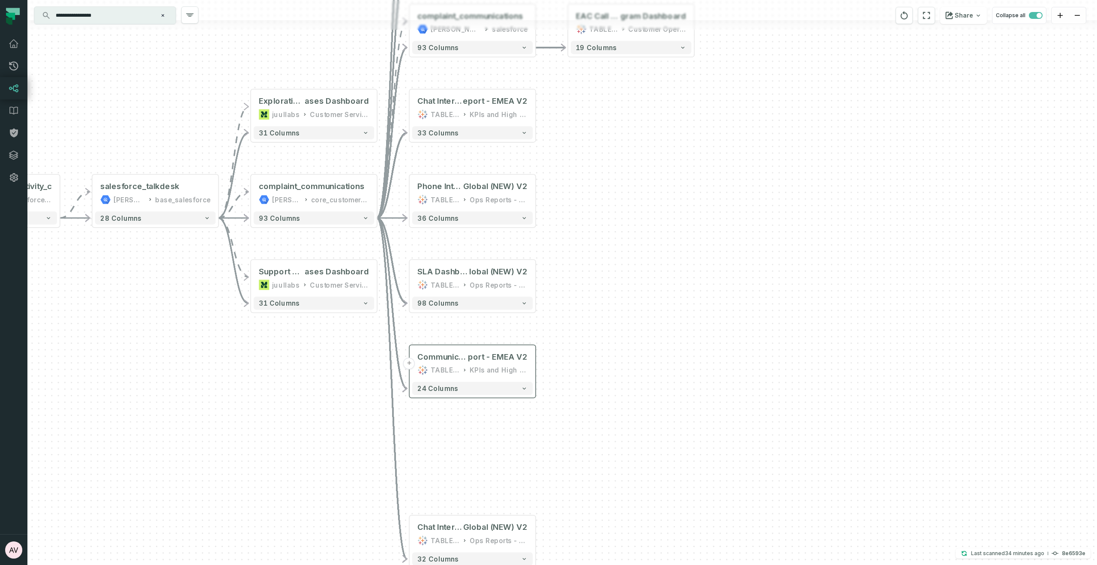
drag, startPoint x: 626, startPoint y: 240, endPoint x: 518, endPoint y: 361, distance: 161.8
click at [585, 405] on div "+ EAC Call Center Program @ Ad Hoc - EAC Call Center Pro gram Dashboard TABLEAU…" at bounding box center [562, 282] width 1070 height 565
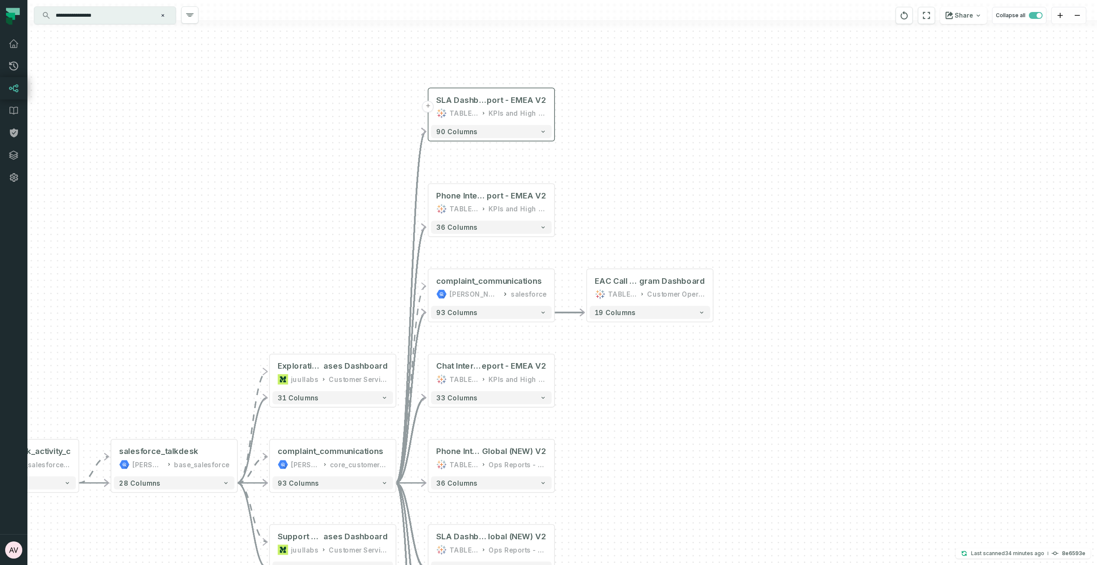
drag, startPoint x: 603, startPoint y: 462, endPoint x: 437, endPoint y: 150, distance: 353.4
click at [613, 417] on div "+ EAC Call Center Program @ Ad Hoc - EAC Call Center Pro gram Dashboard TABLEAU…" at bounding box center [562, 282] width 1070 height 565
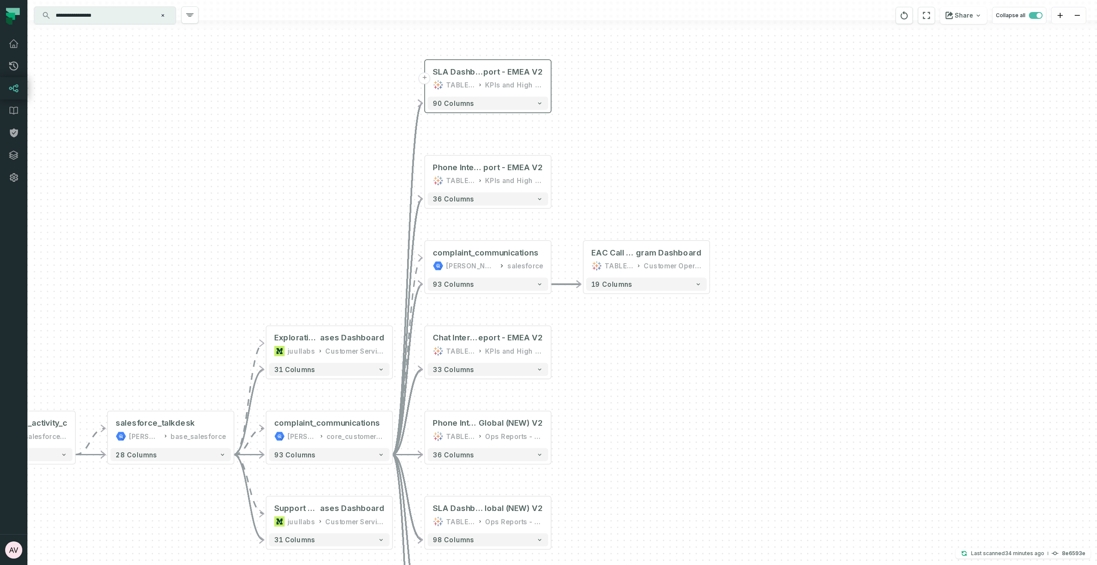
drag, startPoint x: 647, startPoint y: 238, endPoint x: 655, endPoint y: 77, distance: 161.0
click at [655, 76] on div "+ EAC Call Center Program @ Ad Hoc - EAC Call Center Pro gram Dashboard TABLEAU…" at bounding box center [562, 282] width 1070 height 565
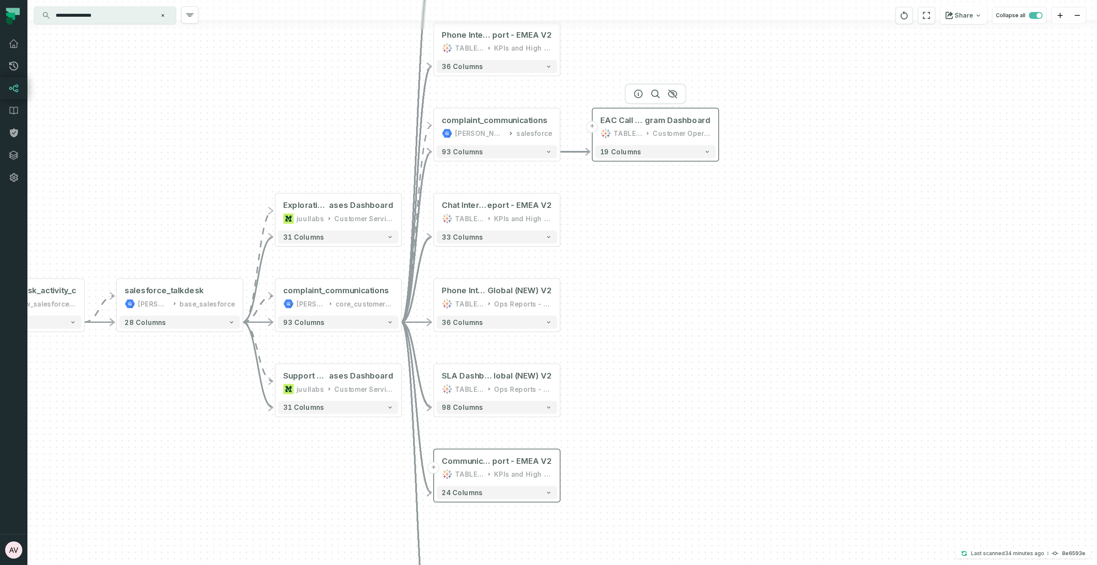
drag, startPoint x: 678, startPoint y: 131, endPoint x: 673, endPoint y: 144, distance: 13.9
click at [673, 138] on div "Customer Operations Sandbox" at bounding box center [682, 133] width 58 height 10
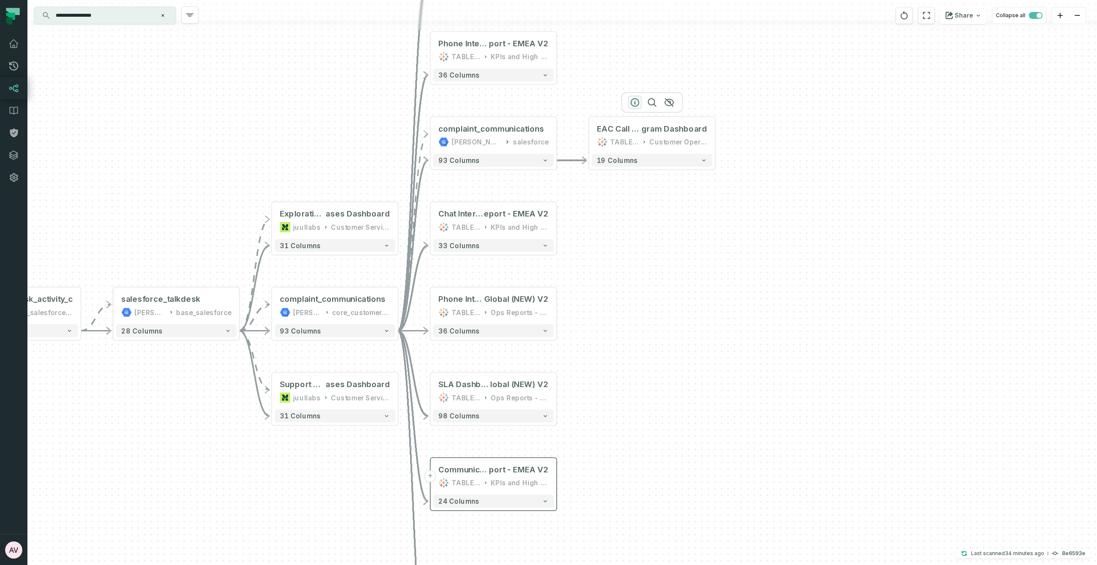
click at [632, 104] on icon "button" at bounding box center [635, 102] width 10 height 10
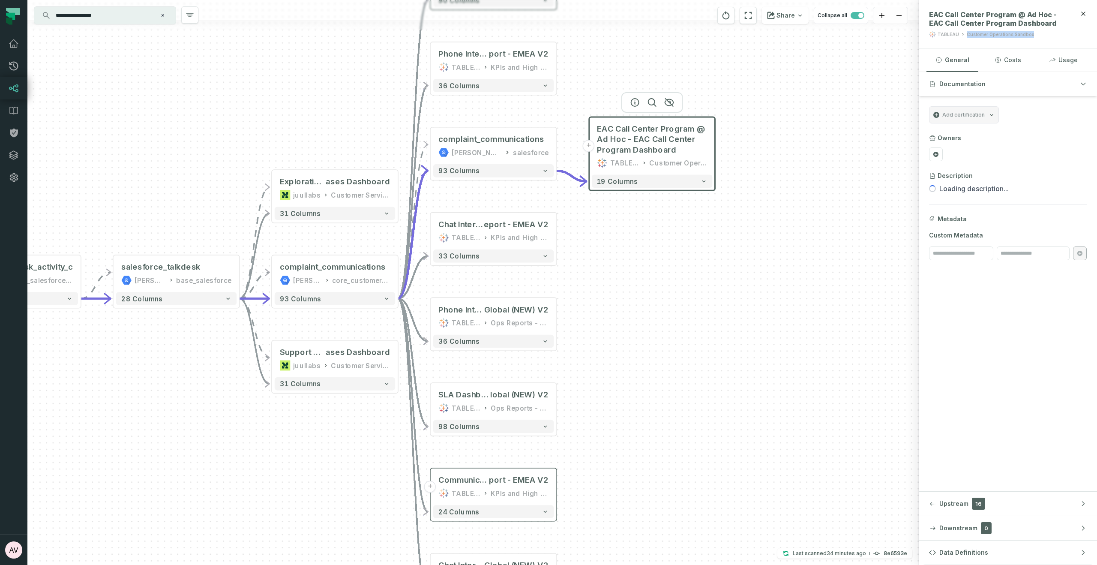
drag, startPoint x: 1030, startPoint y: 34, endPoint x: 966, endPoint y: 34, distance: 63.4
click at [966, 34] on div "TABLEAU Customer Operations Sandbox" at bounding box center [998, 34] width 139 height 7
click at [1082, 15] on icon "button" at bounding box center [1084, 14] width 4 height 4
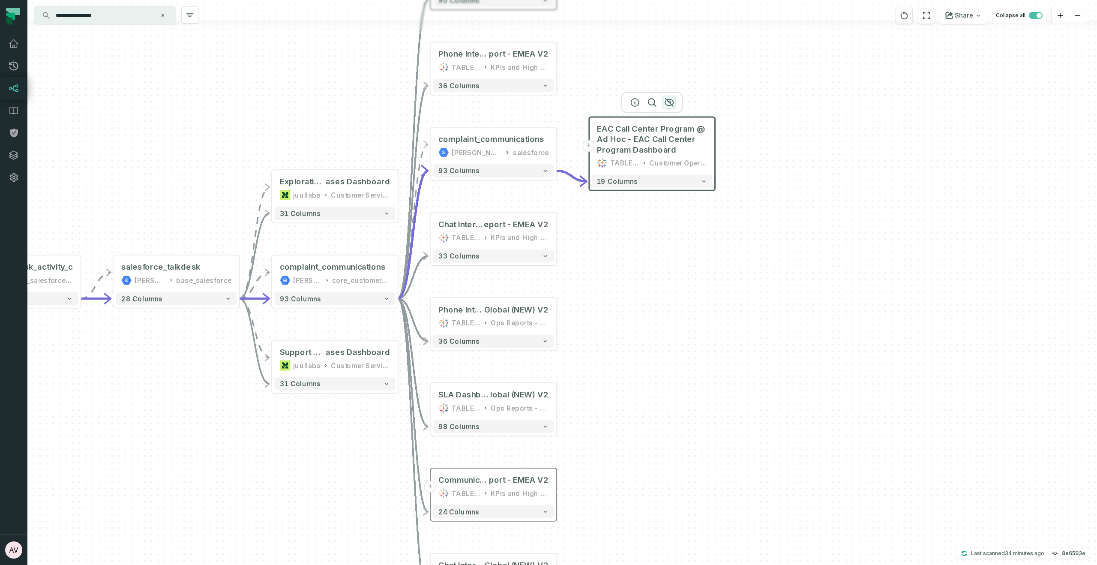
click at [670, 100] on icon "button" at bounding box center [669, 102] width 10 height 10
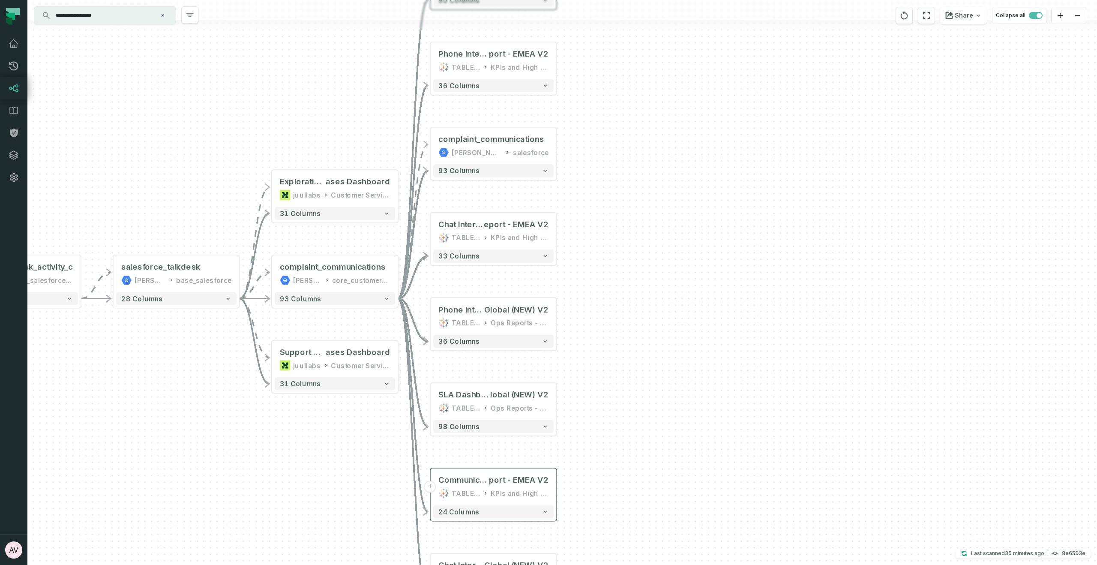
click at [0, 0] on icon "button" at bounding box center [0, 0] width 0 height 0
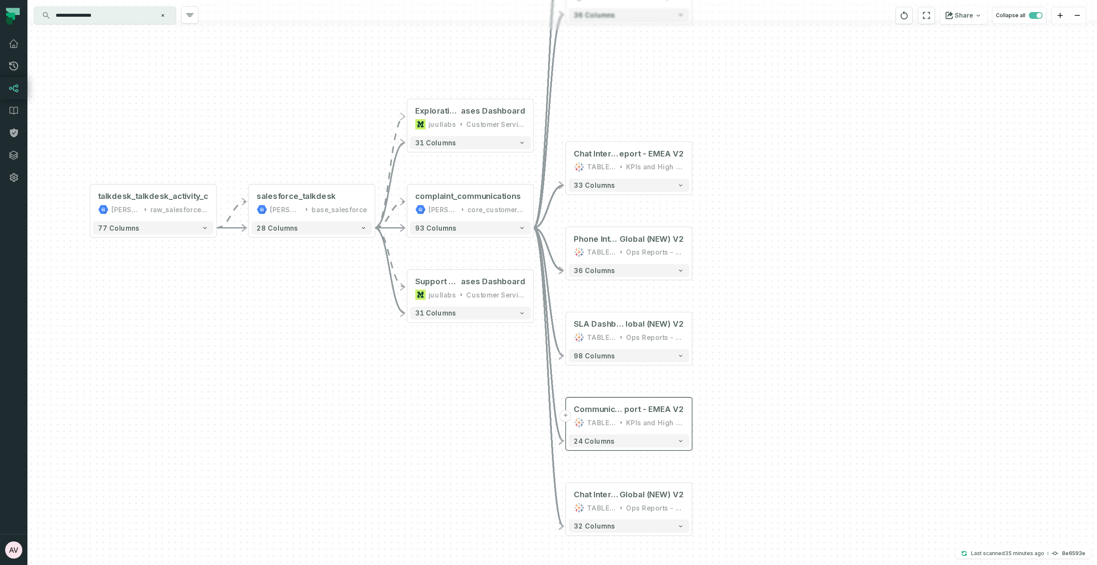
drag, startPoint x: 662, startPoint y: 335, endPoint x: 792, endPoint y: 283, distance: 139.7
click at [792, 283] on div "+ SLA Dashboard @ CS SLA Re port - EMEA V2 TABLEAU KPIs and High Level 90 colum…" at bounding box center [562, 282] width 1070 height 565
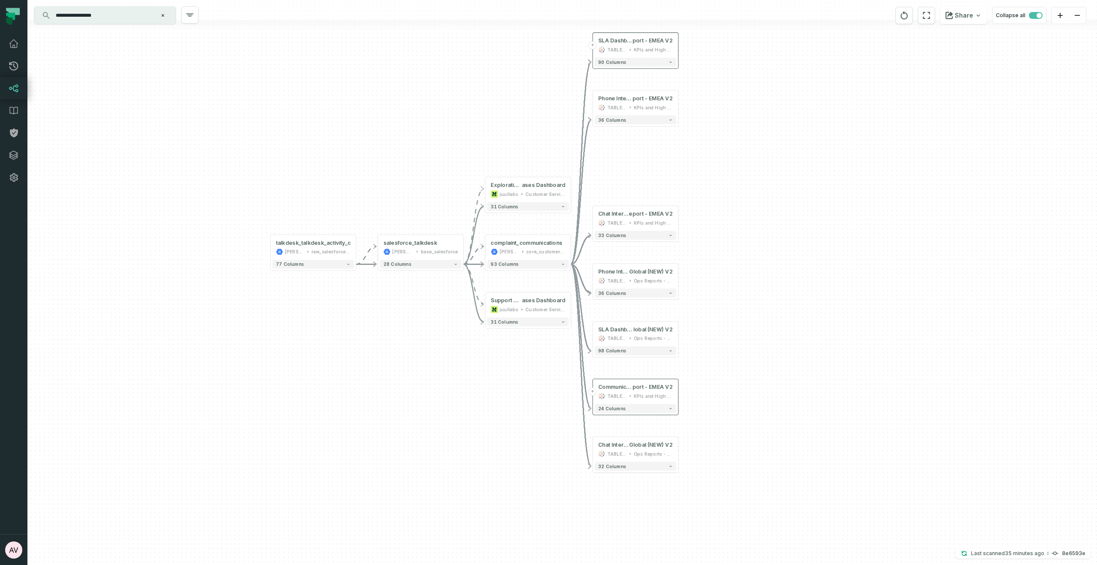
drag, startPoint x: 784, startPoint y: 210, endPoint x: 745, endPoint y: 184, distance: 47.2
click at [745, 184] on div "+ SLA Dashboard @ CS SLA Re port - EMEA V2 TABLEAU KPIs and High Level 90 colum…" at bounding box center [562, 282] width 1070 height 565
click at [573, 190] on button "+" at bounding box center [571, 190] width 8 height 8
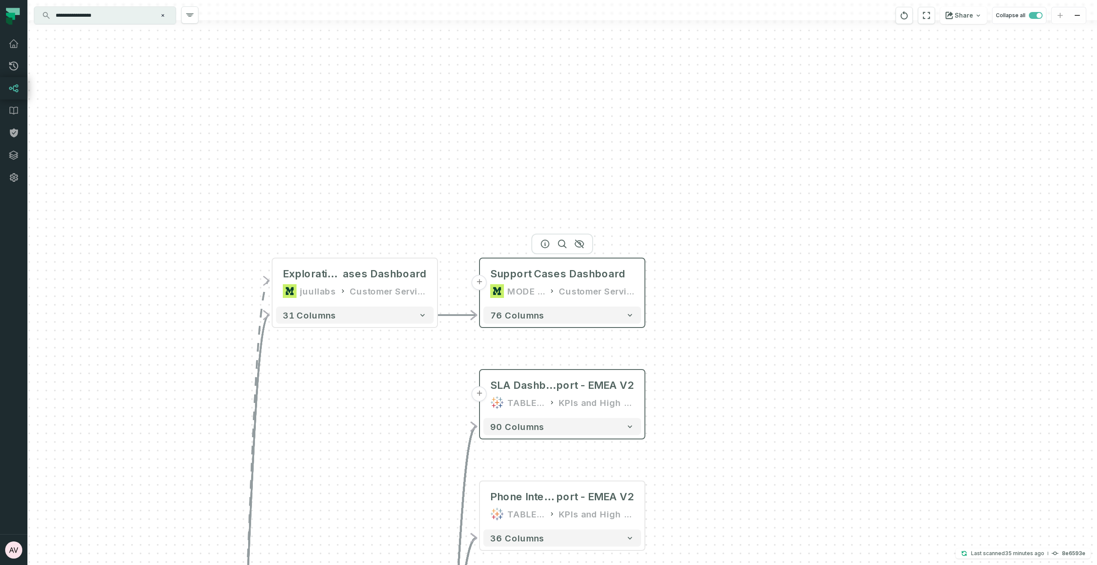
click at [602, 296] on div "Customer Service Ops" at bounding box center [596, 291] width 75 height 14
click at [579, 242] on icon "button" at bounding box center [579, 244] width 9 height 8
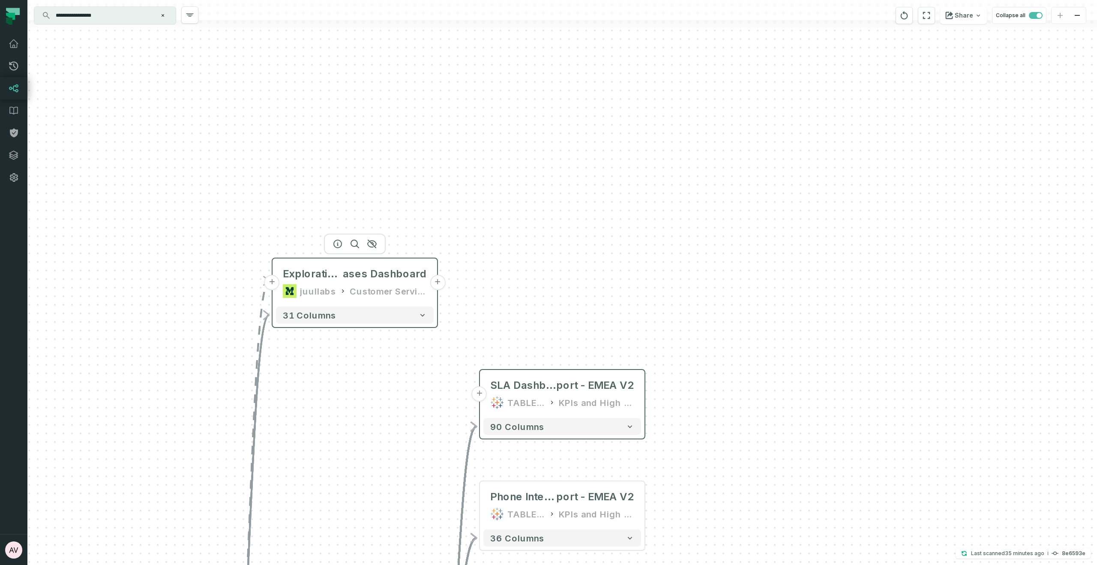
click at [436, 283] on button "+" at bounding box center [437, 282] width 15 height 15
click at [439, 283] on button "+" at bounding box center [437, 282] width 15 height 15
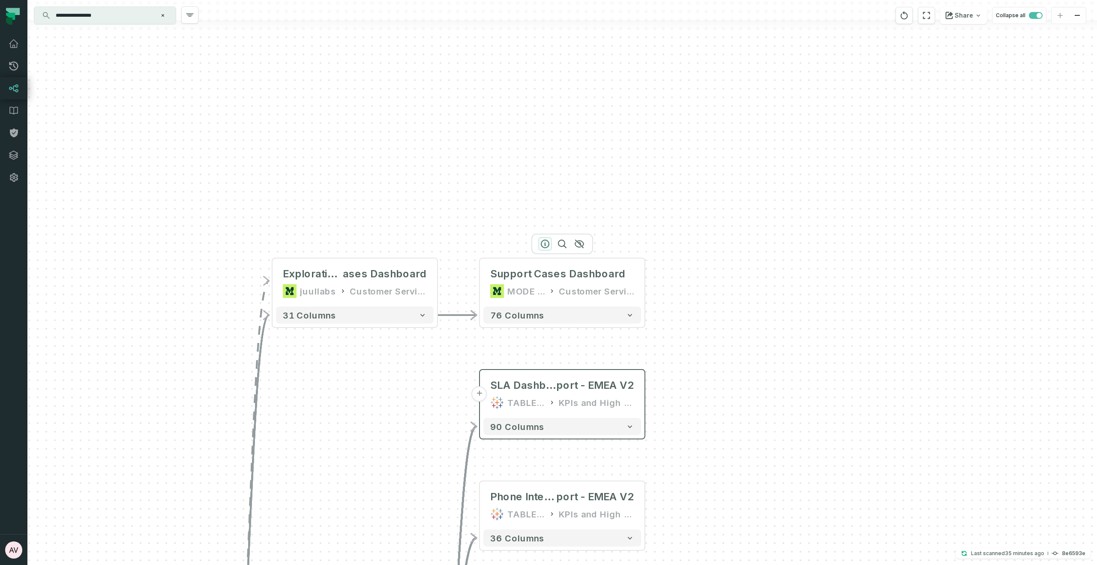
click at [544, 240] on icon "button" at bounding box center [545, 244] width 10 height 10
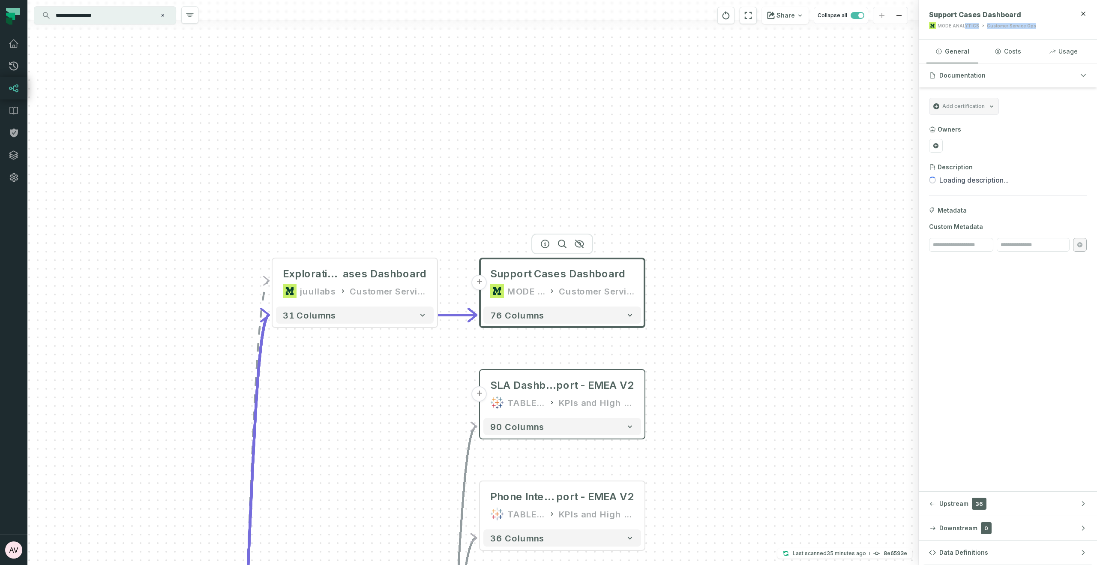
drag, startPoint x: 1038, startPoint y: 28, endPoint x: 964, endPoint y: 24, distance: 74.3
click at [964, 24] on div "MODE ANALYTICS Customer Service Ops" at bounding box center [998, 25] width 139 height 7
click at [947, 24] on div "MODE ANALYTICS" at bounding box center [959, 26] width 42 height 6
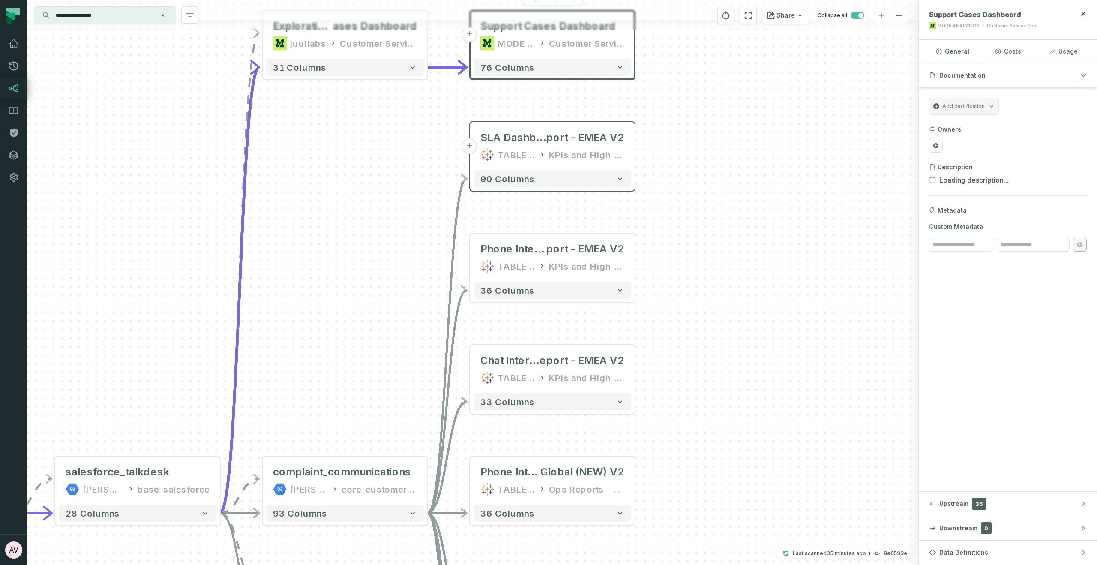
drag, startPoint x: 750, startPoint y: 309, endPoint x: 748, endPoint y: 146, distance: 162.9
click at [748, 146] on div "+ Support Cases Dashboard MODE ANALYTICS Customer Service Ops 76 columns + SLA …" at bounding box center [473, 282] width 892 height 565
click at [1082, 15] on icon "button" at bounding box center [1083, 13] width 7 height 7
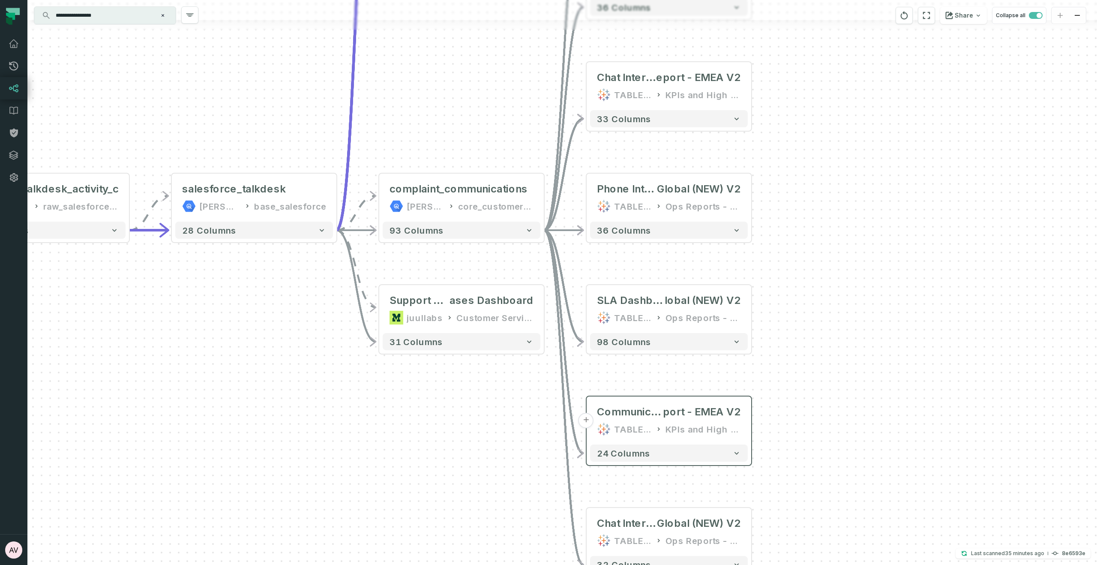
drag, startPoint x: 295, startPoint y: 346, endPoint x: 416, endPoint y: 47, distance: 322.6
click at [416, 47] on div "+ Support Cases Dashboard MODE ANALYTICS Customer Service Ops 76 columns + SLA …" at bounding box center [562, 282] width 1070 height 565
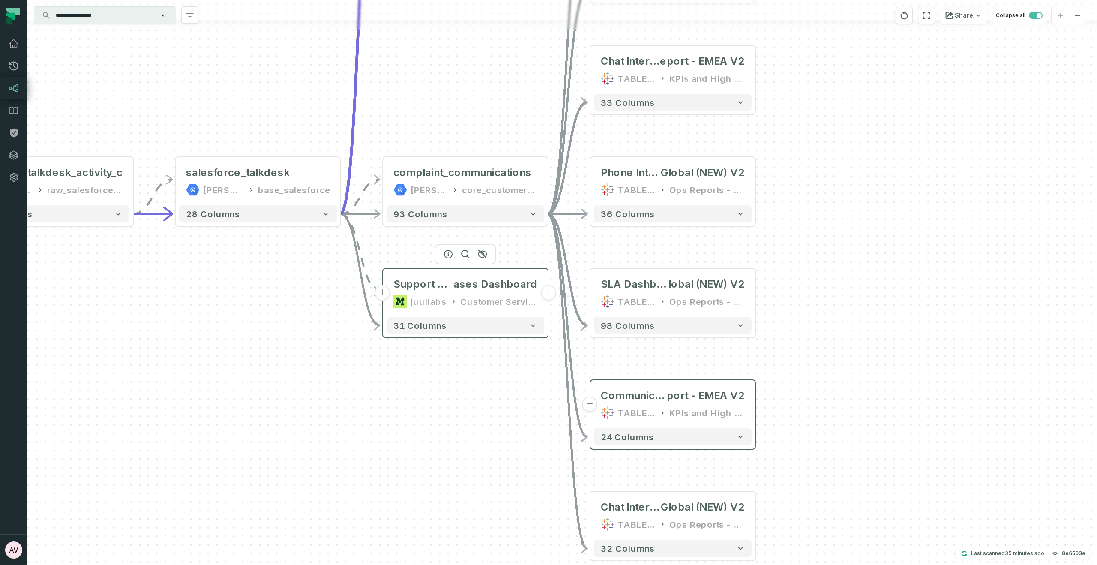
click at [546, 292] on button "+" at bounding box center [548, 292] width 15 height 15
click at [549, 294] on button "+" at bounding box center [547, 292] width 15 height 15
click at [547, 289] on button "+" at bounding box center [548, 292] width 15 height 15
click at [546, 289] on button "+" at bounding box center [548, 292] width 15 height 15
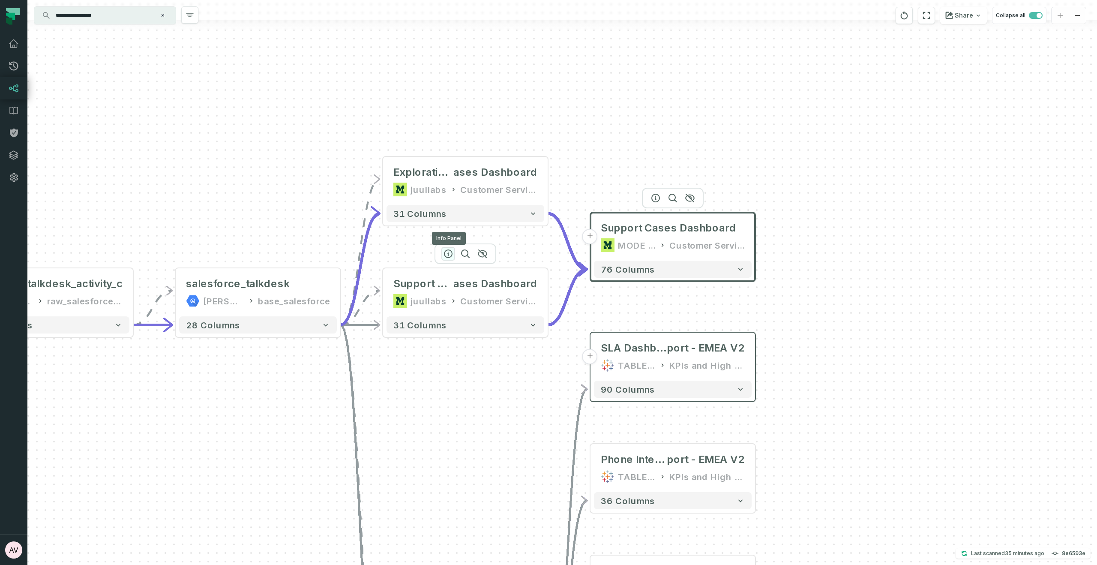
click at [446, 253] on icon "button" at bounding box center [448, 254] width 10 height 10
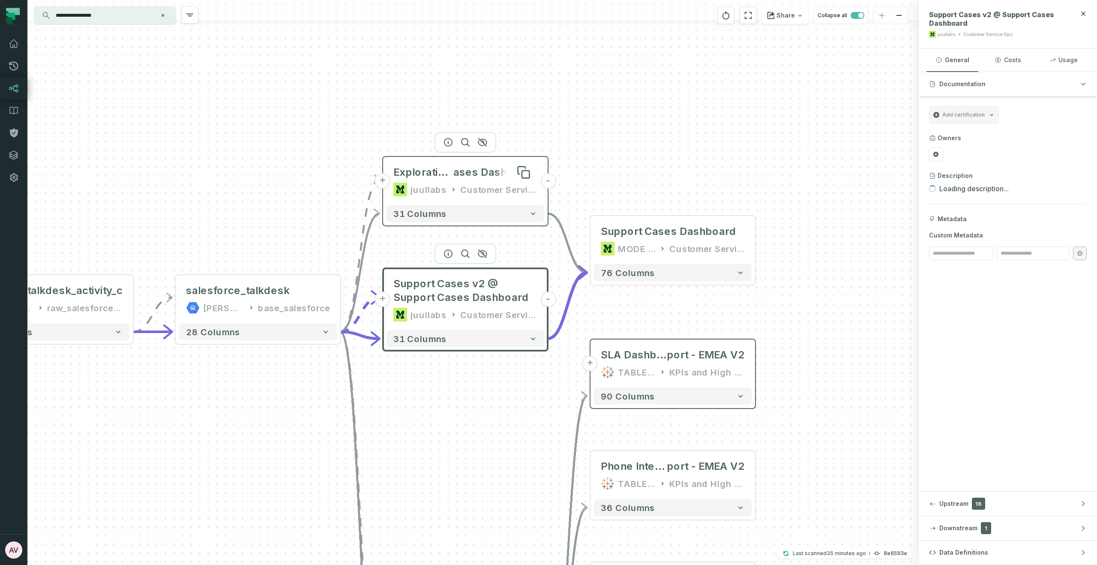
click at [439, 176] on span "Exploration @ Support C" at bounding box center [424, 172] width 60 height 14
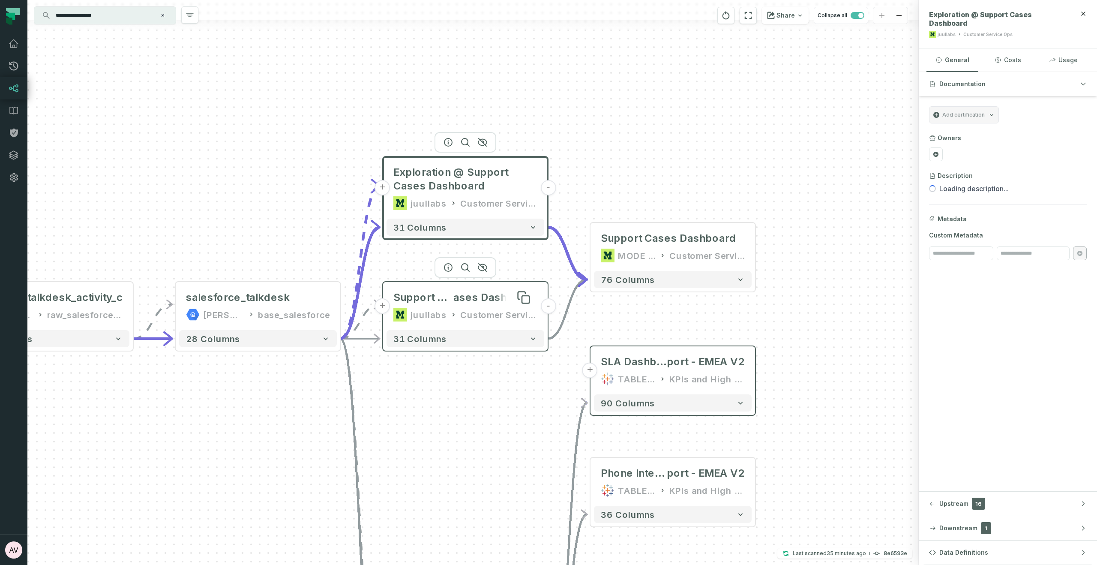
click at [433, 298] on span "Support Cases v2 @ Support C" at bounding box center [424, 298] width 60 height 14
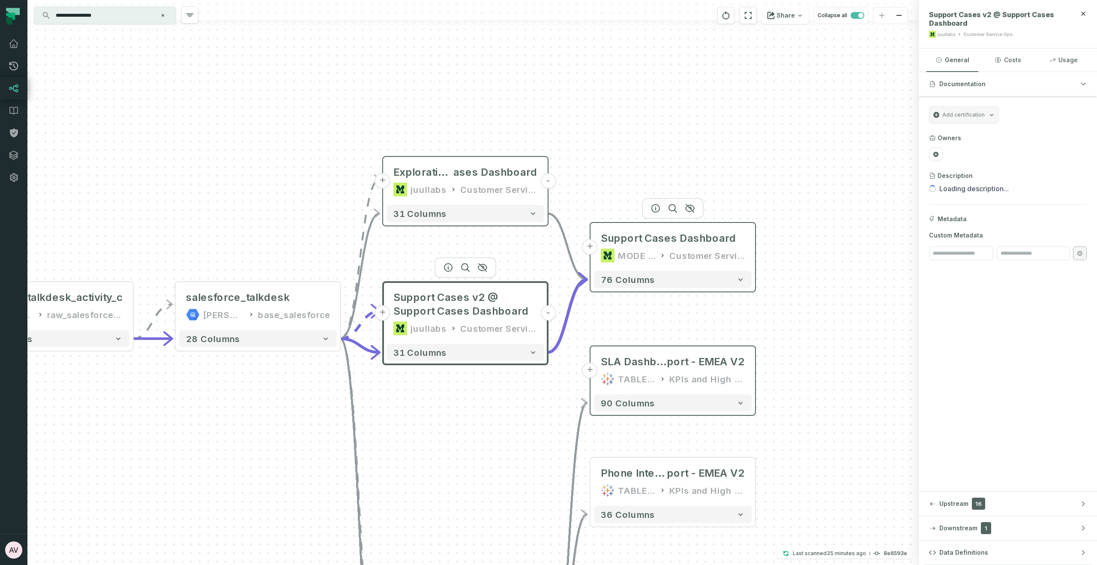
click at [653, 249] on div "MODE ANALYTICS" at bounding box center [637, 256] width 38 height 14
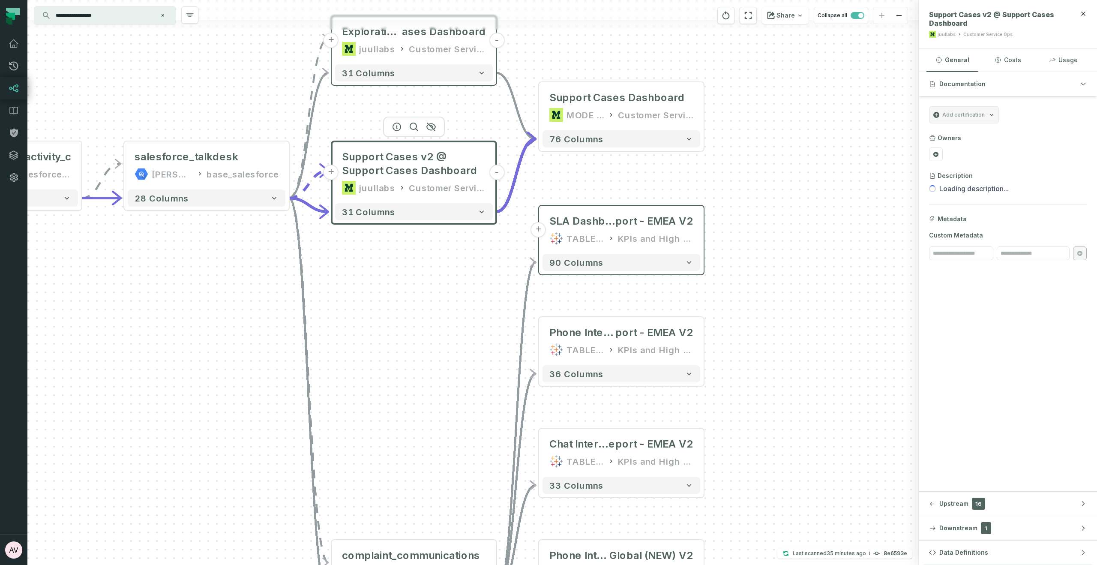
drag, startPoint x: 848, startPoint y: 267, endPoint x: 785, endPoint y: 216, distance: 80.2
click at [796, 125] on div "+ Support Cases Dashboard MODE ANALYTICS Customer Service Ops 76 columns + SLA …" at bounding box center [473, 282] width 892 height 565
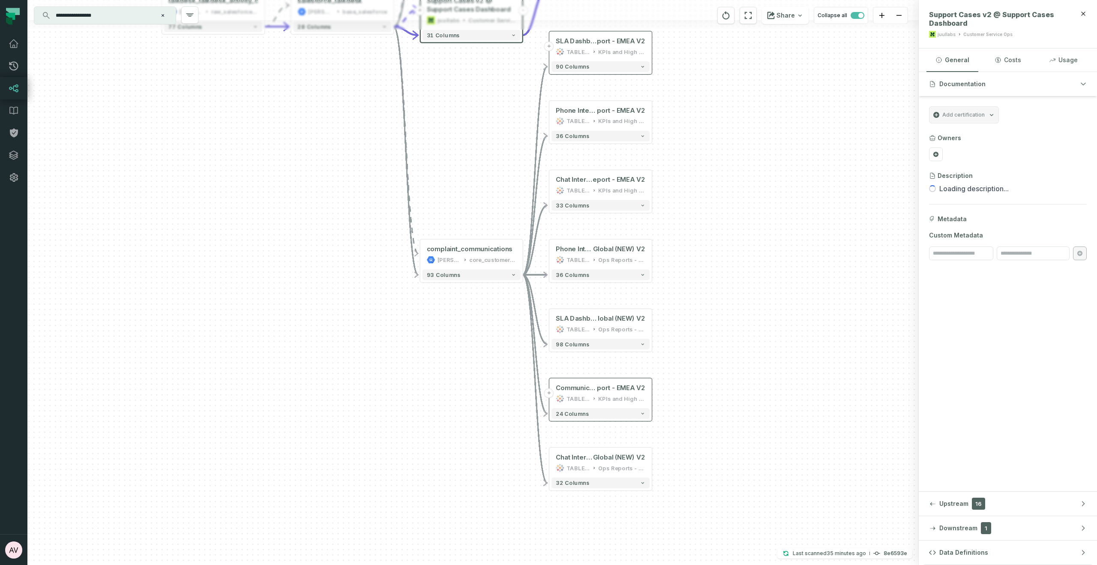
drag, startPoint x: 758, startPoint y: 444, endPoint x: 702, endPoint y: 255, distance: 197.2
click at [702, 255] on div "+ Support Cases Dashboard MODE ANALYTICS Customer Service Ops 76 columns + SLA …" at bounding box center [473, 282] width 892 height 565
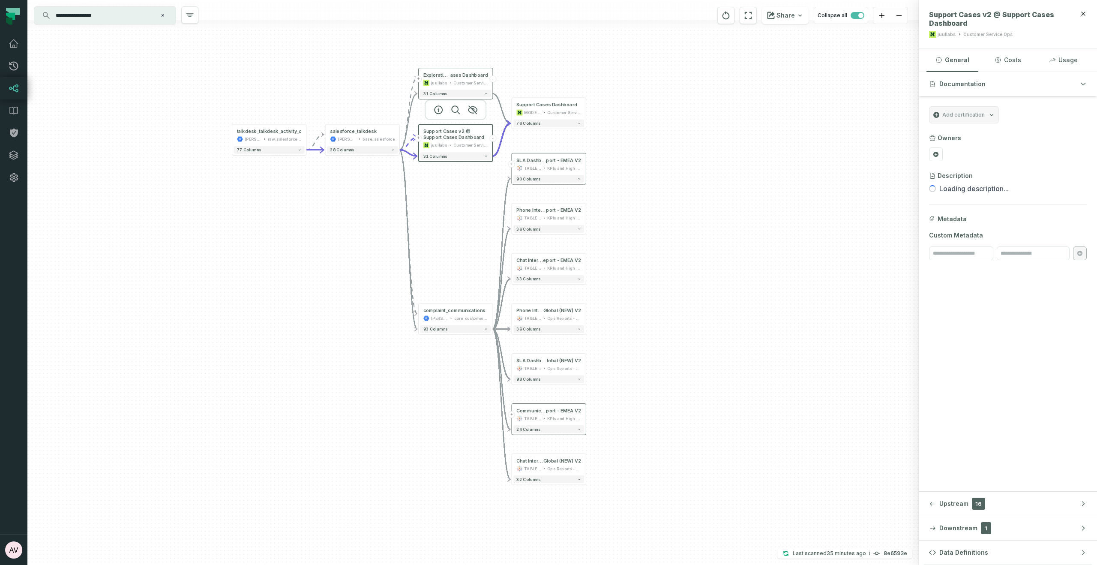
drag, startPoint x: 731, startPoint y: 317, endPoint x: 663, endPoint y: 295, distance: 71.7
click at [638, 294] on div "+ Support Cases Dashboard MODE ANALYTICS Customer Service Ops 76 columns + SLA …" at bounding box center [473, 282] width 892 height 565
click at [686, 301] on div "+ Support Cases Dashboard MODE ANALYTICS Customer Service Ops 76 columns + SLA …" at bounding box center [473, 282] width 892 height 565
click at [571, 177] on button "90 columns" at bounding box center [549, 179] width 71 height 8
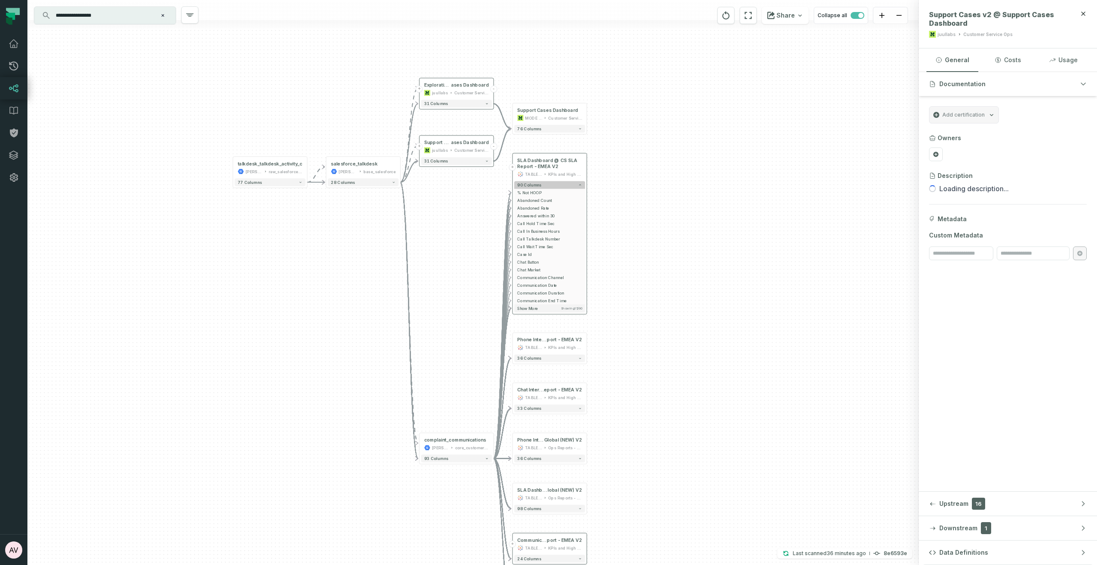
click at [581, 184] on icon "button" at bounding box center [580, 185] width 4 height 4
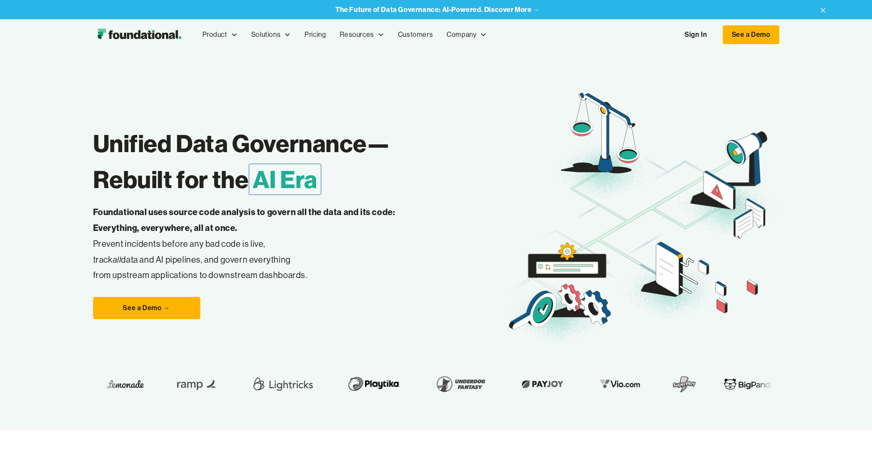
click at [701, 33] on link "Sign In" at bounding box center [695, 35] width 39 height 18
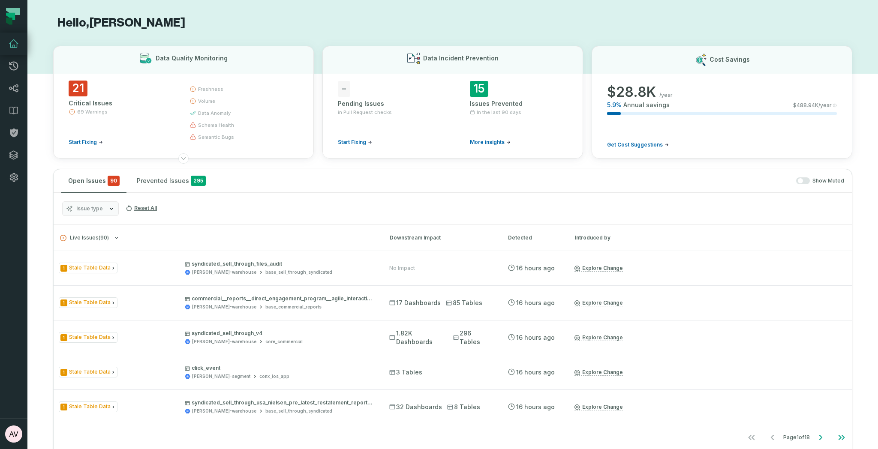
click at [455, 180] on div "Show Muted" at bounding box center [530, 180] width 628 height 7
click at [23, 90] on link "Lineage" at bounding box center [13, 88] width 27 height 22
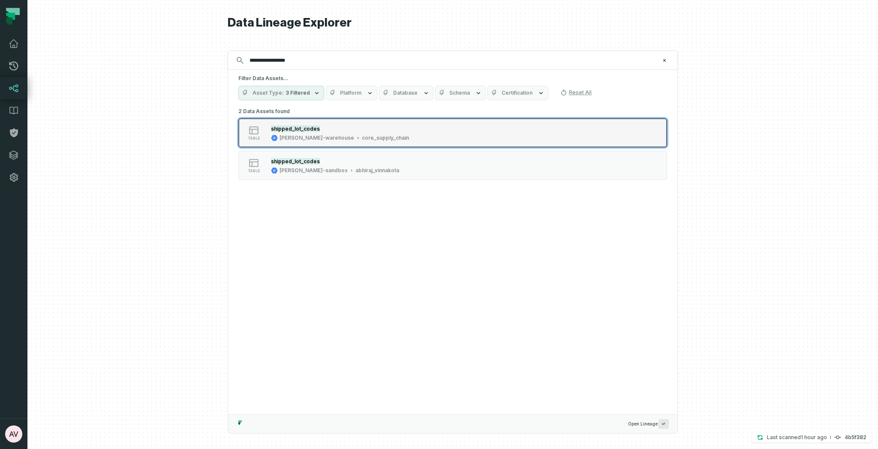
type input "**********"
click at [346, 133] on div "shipped_lot_codes [PERSON_NAME]-warehouse core_supply_chain" at bounding box center [339, 132] width 145 height 17
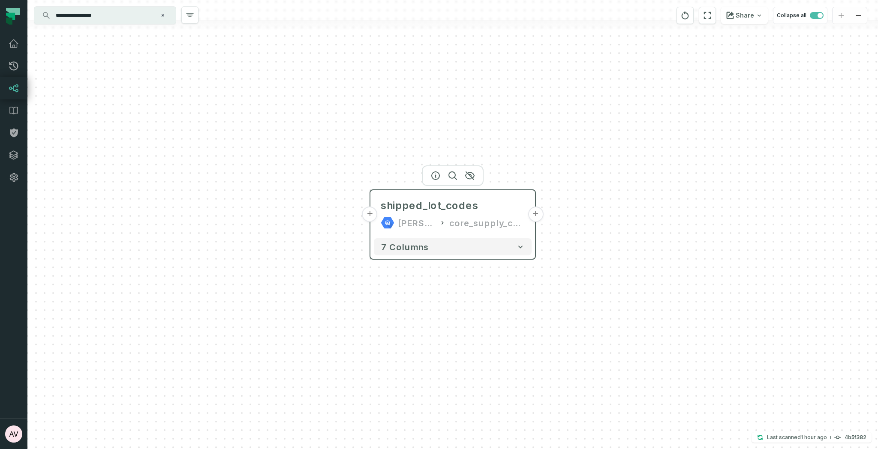
click at [370, 213] on button "+" at bounding box center [369, 214] width 15 height 15
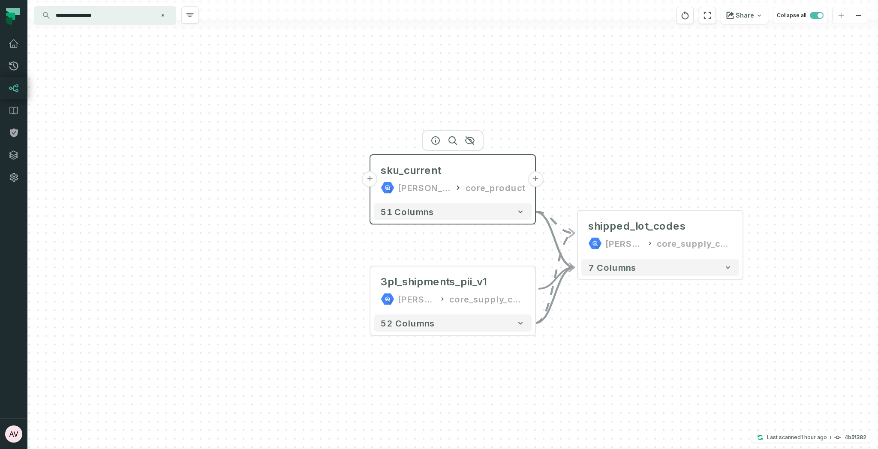
click at [366, 180] on button "+" at bounding box center [369, 178] width 15 height 15
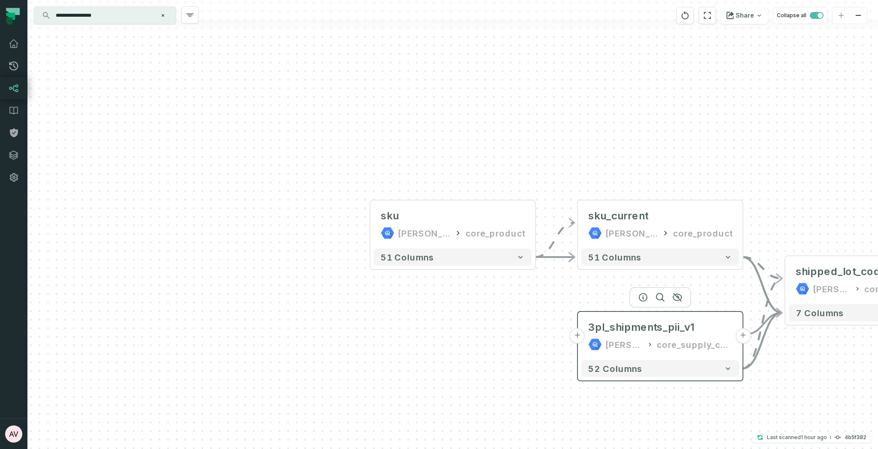
click at [579, 335] on button "+" at bounding box center [577, 335] width 15 height 15
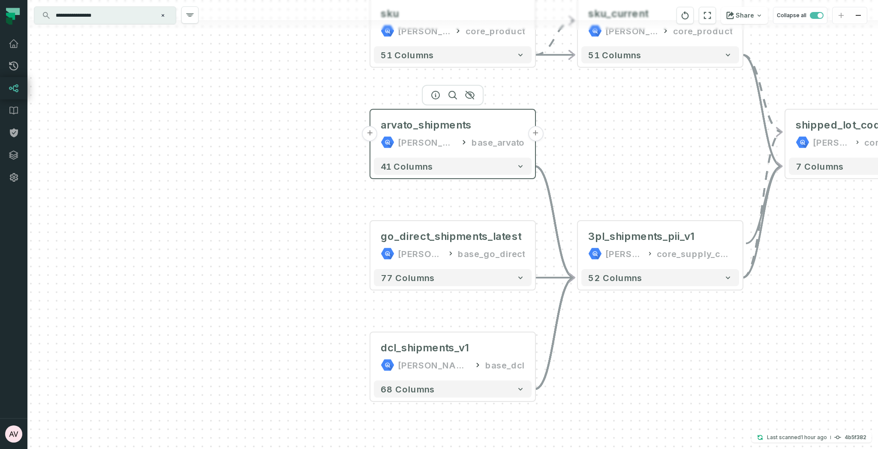
click at [365, 129] on button "+" at bounding box center [369, 133] width 15 height 15
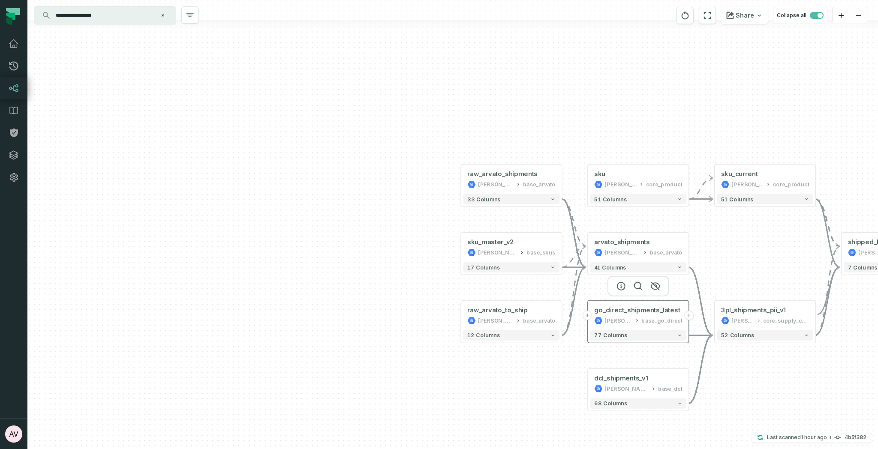
click at [588, 317] on button "+" at bounding box center [587, 315] width 9 height 9
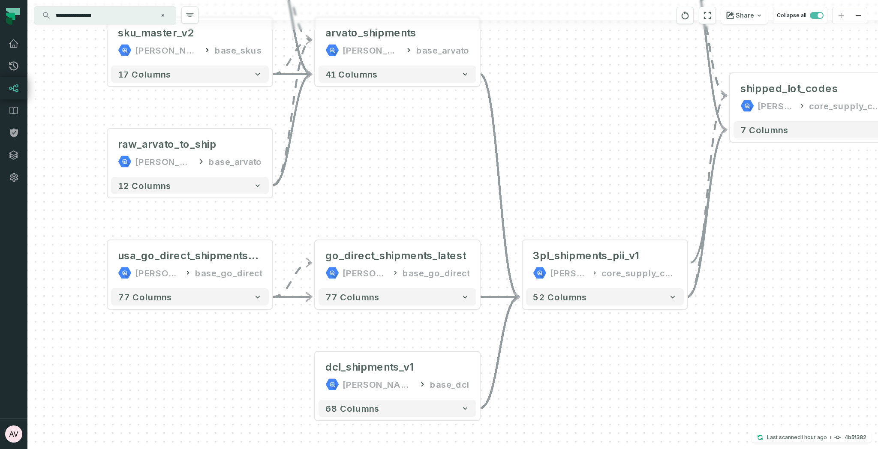
drag, startPoint x: 557, startPoint y: 321, endPoint x: 264, endPoint y: 298, distance: 294.1
click at [296, 350] on div "+ usa_go_direct_shipments_v1 [PERSON_NAME]-warehouse base_go_direct + 77 column…" at bounding box center [452, 224] width 851 height 449
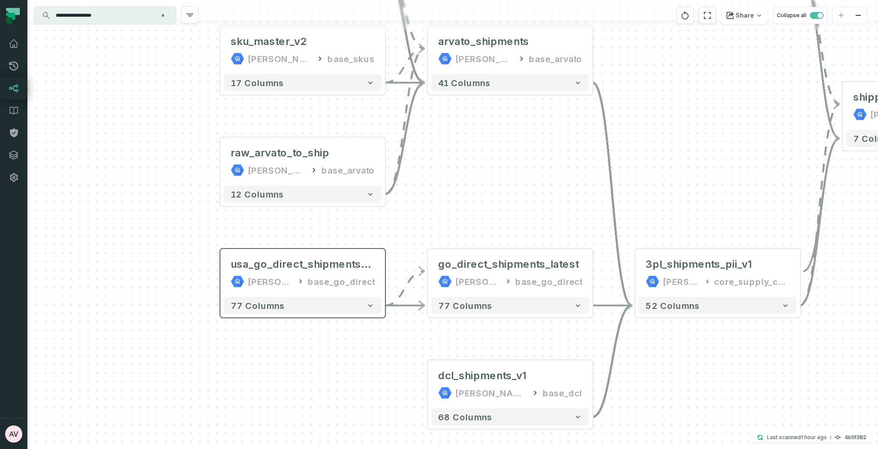
drag, startPoint x: 252, startPoint y: 297, endPoint x: 363, endPoint y: 316, distance: 112.7
click at [363, 316] on div "77 columns" at bounding box center [302, 306] width 165 height 24
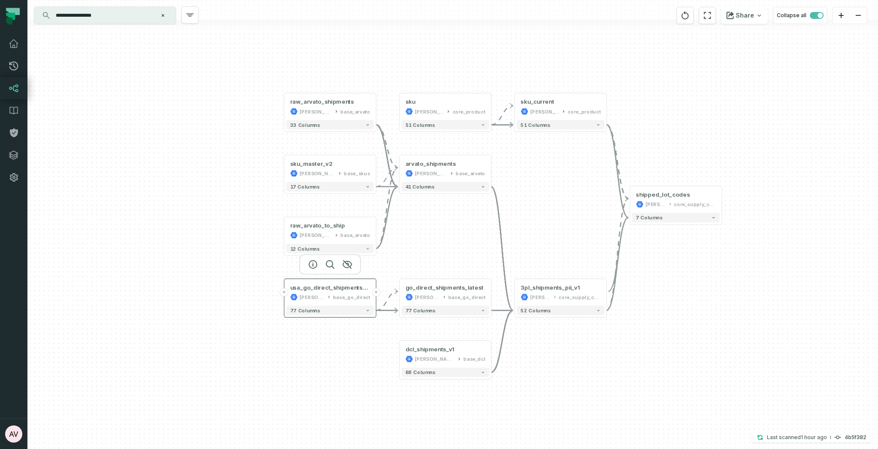
click at [286, 292] on button "+" at bounding box center [284, 292] width 9 height 9
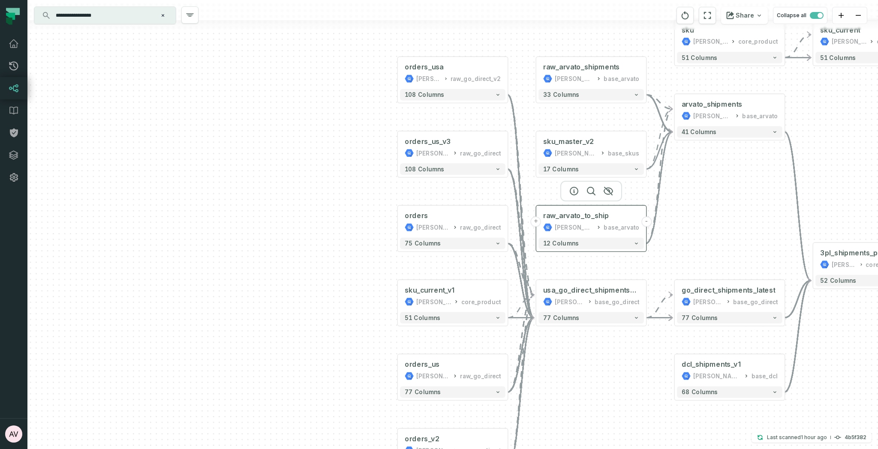
click at [538, 222] on button "+" at bounding box center [536, 221] width 10 height 10
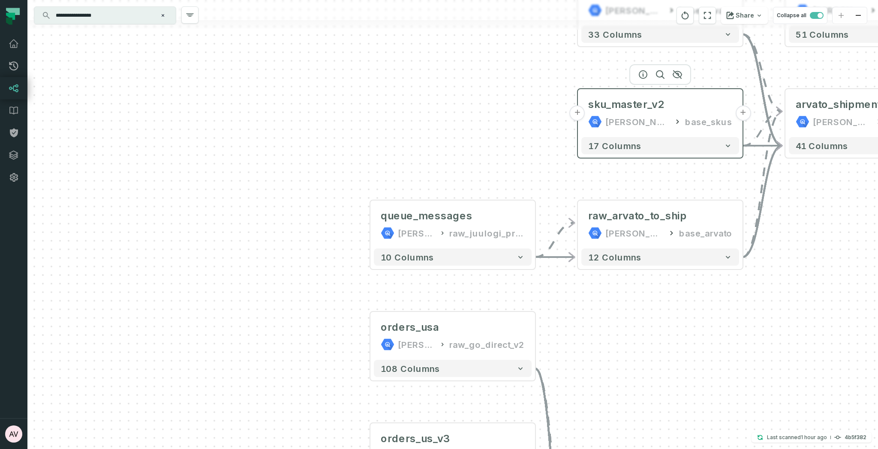
click at [578, 111] on button "+" at bounding box center [577, 112] width 15 height 15
click at [580, 115] on button "+" at bounding box center [576, 112] width 15 height 15
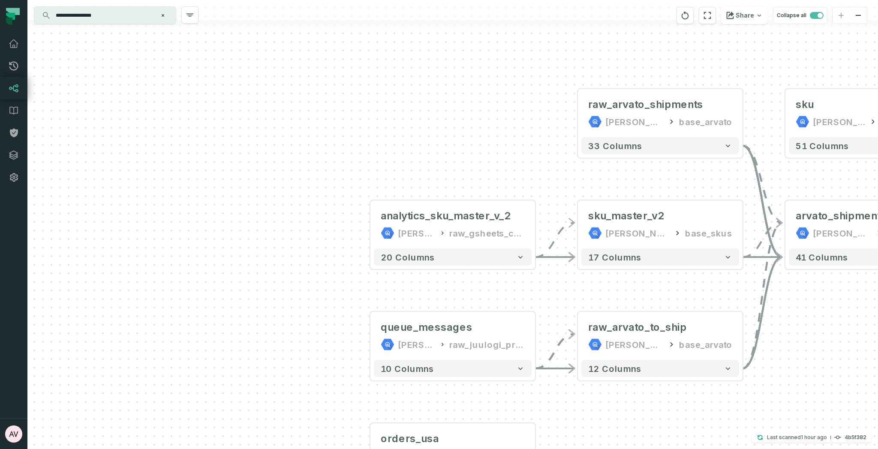
click at [575, 121] on div "analytics_sku_master_v_2 [PERSON_NAME]-warehouse raw_gsheets_commercial - 20 co…" at bounding box center [452, 224] width 851 height 449
click at [575, 112] on div "analytics_sku_master_v_2 [PERSON_NAME]-warehouse raw_gsheets_commercial - 20 co…" at bounding box center [452, 224] width 851 height 449
click at [577, 111] on button "+" at bounding box center [577, 112] width 15 height 15
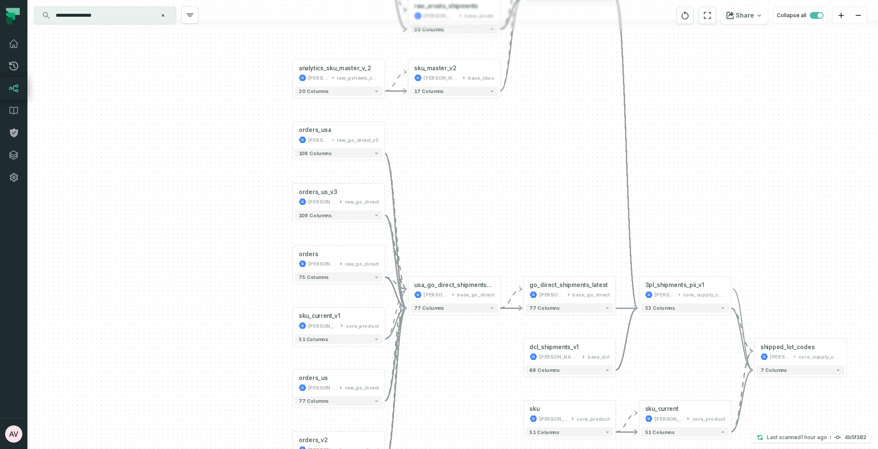
drag, startPoint x: 651, startPoint y: 242, endPoint x: 530, endPoint y: 179, distance: 135.7
click at [530, 179] on div "analytics_sku_master_v_2 [PERSON_NAME]-warehouse raw_gsheets_commercial - 20 co…" at bounding box center [452, 224] width 851 height 449
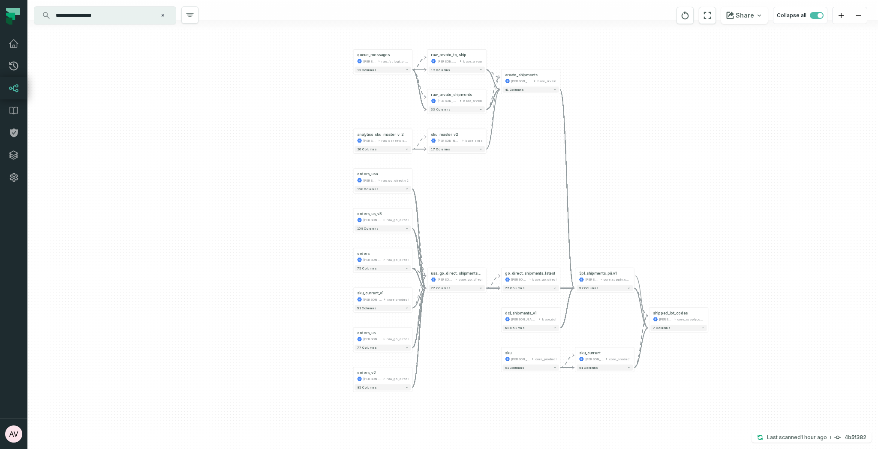
drag, startPoint x: 589, startPoint y: 258, endPoint x: 553, endPoint y: 248, distance: 37.6
click at [553, 248] on div "analytics_sku_master_v_2 [PERSON_NAME]-warehouse raw_gsheets_commercial - 20 co…" at bounding box center [452, 224] width 851 height 449
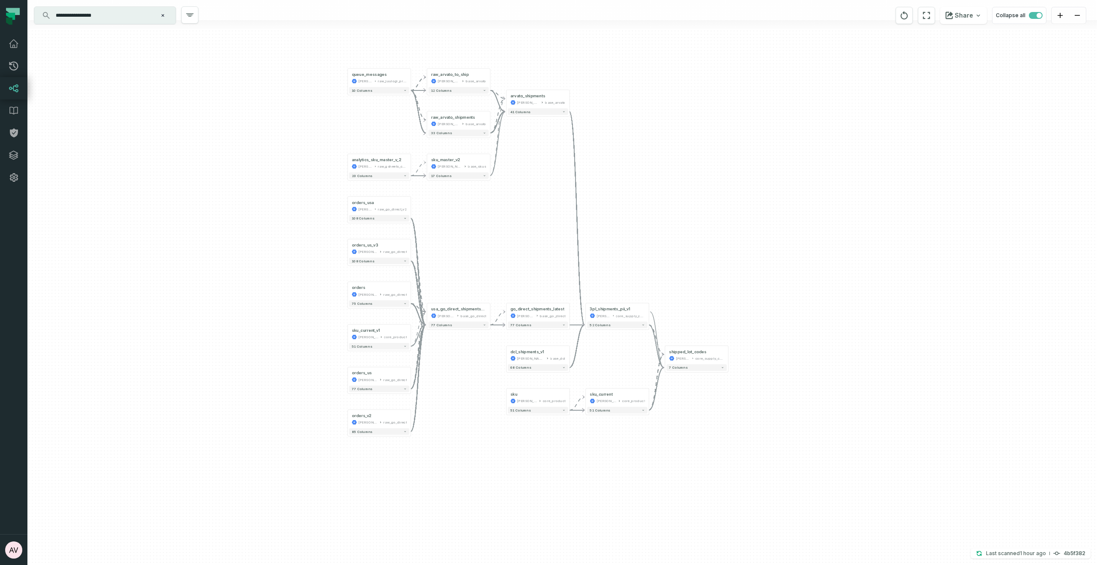
drag, startPoint x: 680, startPoint y: 108, endPoint x: 688, endPoint y: 135, distance: 29.0
click at [688, 135] on div "analytics_sku_master_v_2 [PERSON_NAME]-warehouse raw_gsheets_commercial - 20 co…" at bounding box center [562, 282] width 1070 height 565
